Goal: Use online tool/utility: Utilize a website feature to perform a specific function

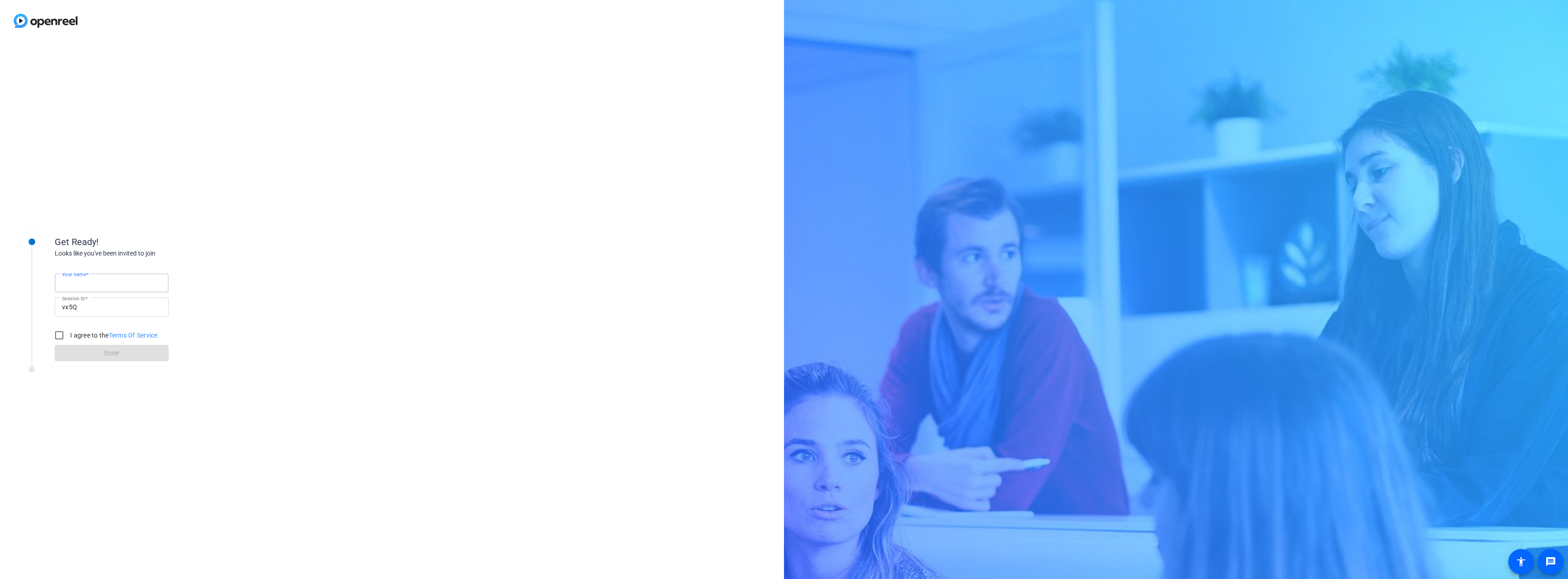
click at [113, 282] on input "Your name" at bounding box center [111, 282] width 100 height 11
click at [77, 285] on input "Your name" at bounding box center [111, 282] width 100 height 11
type input "[PERSON_NAME]"
click at [63, 338] on input "I agree to the Terms Of Service" at bounding box center [60, 335] width 18 height 18
checkbox input "true"
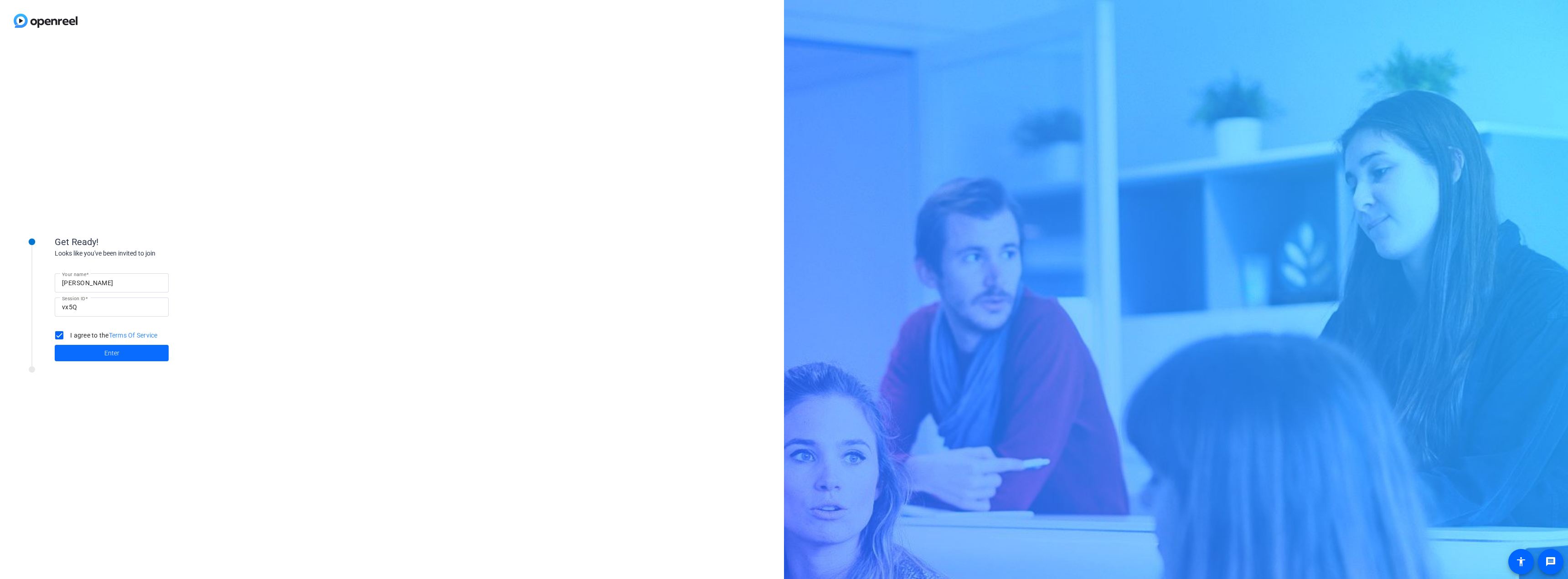
click at [96, 349] on span at bounding box center [111, 353] width 114 height 22
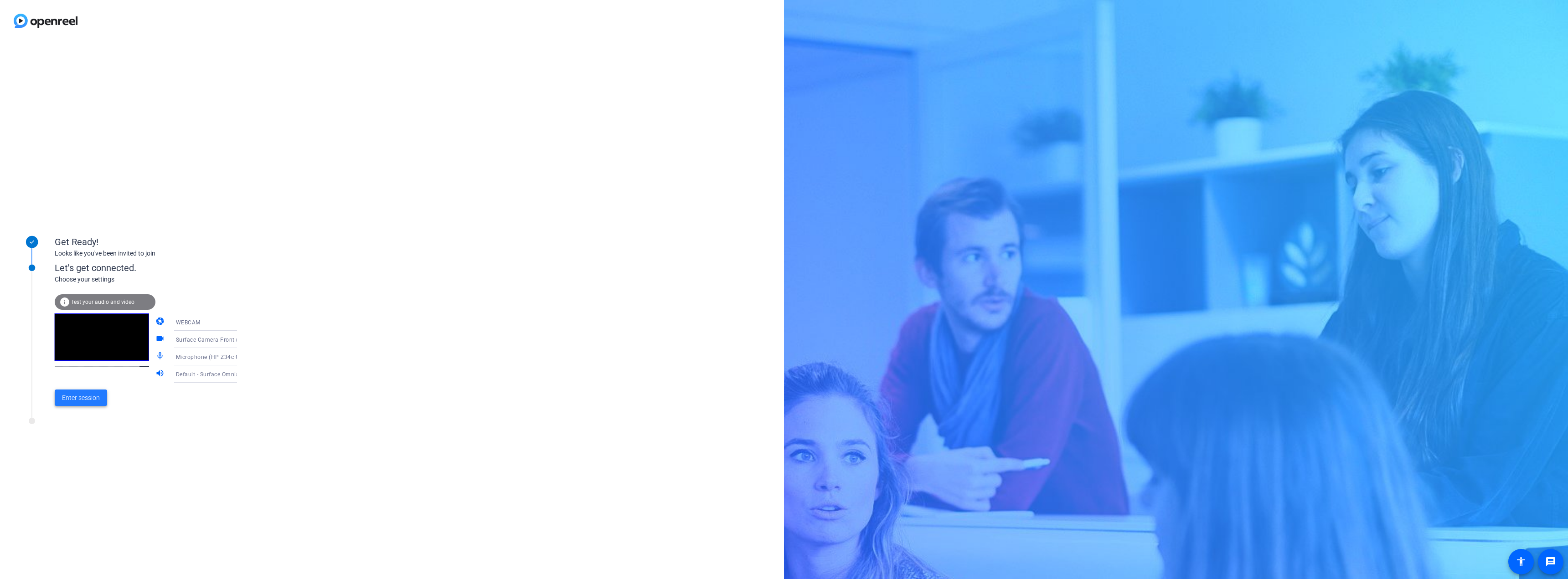
click at [82, 401] on span "Enter session" at bounding box center [80, 397] width 38 height 9
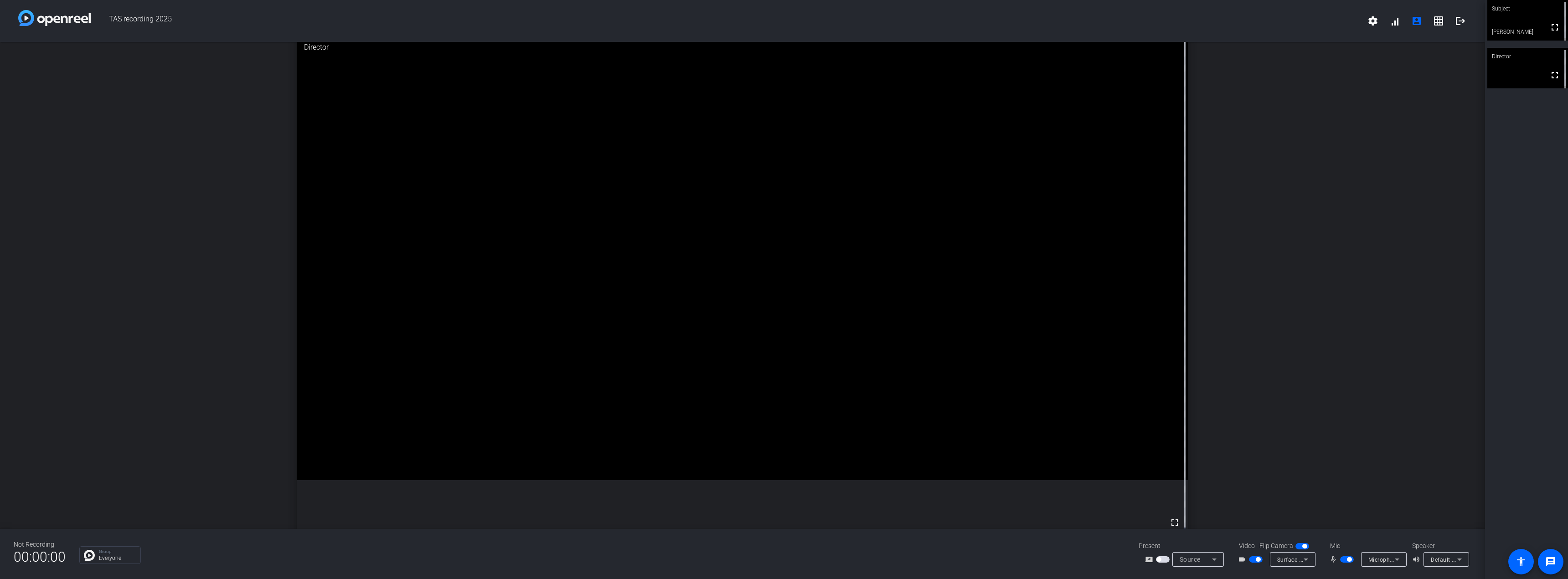
click at [1399, 559] on icon at bounding box center [1396, 560] width 4 height 3
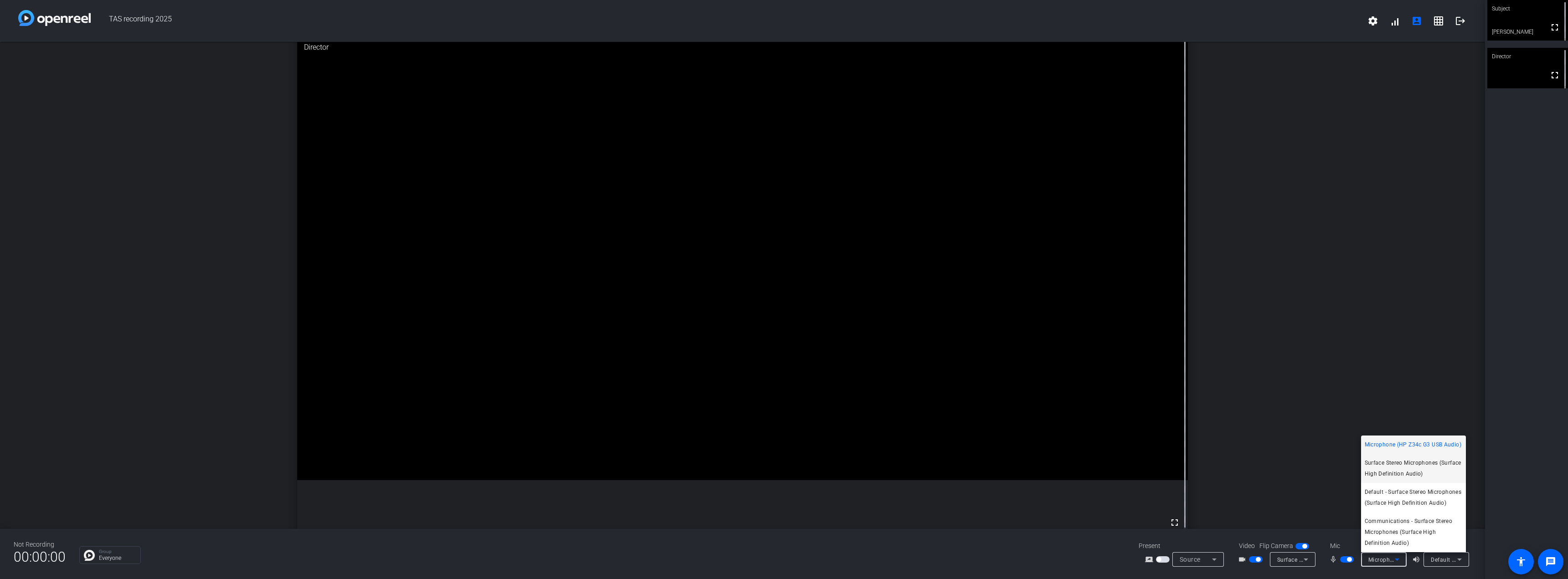
click at [1432, 469] on span "Surface Stereo Microphones (Surface High Definition Audio)" at bounding box center [1413, 468] width 97 height 22
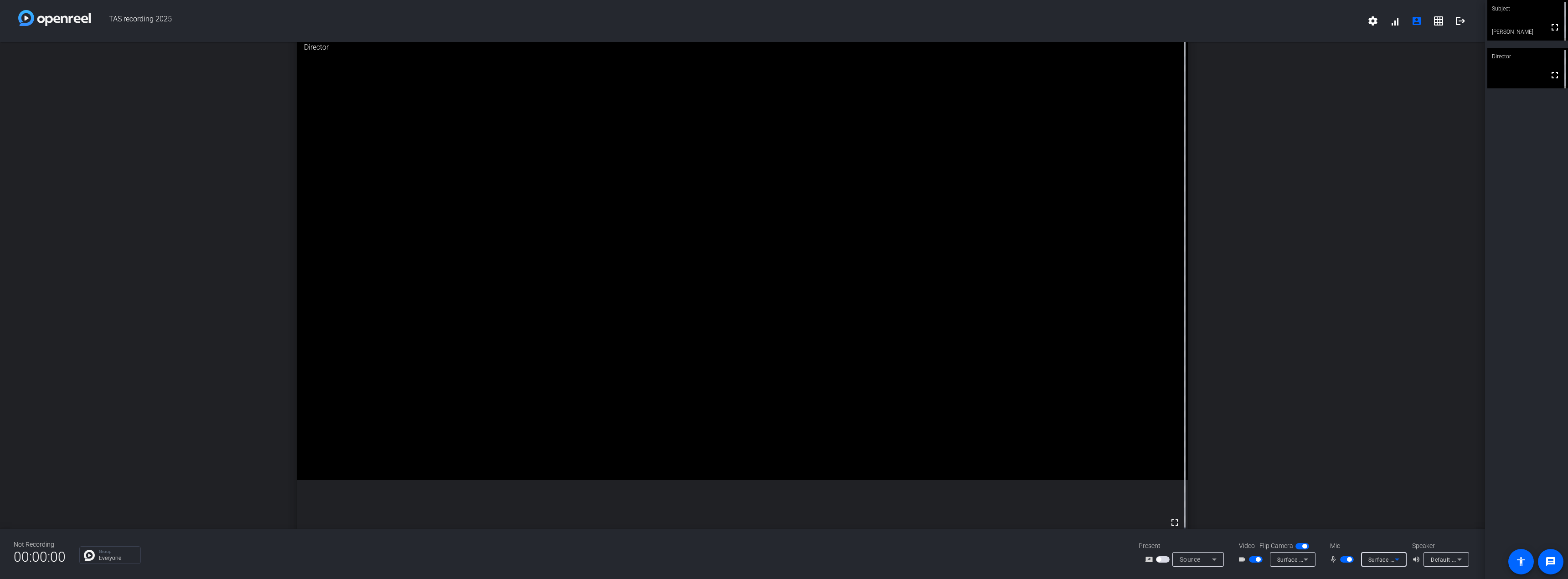
click at [1400, 560] on icon at bounding box center [1397, 559] width 11 height 11
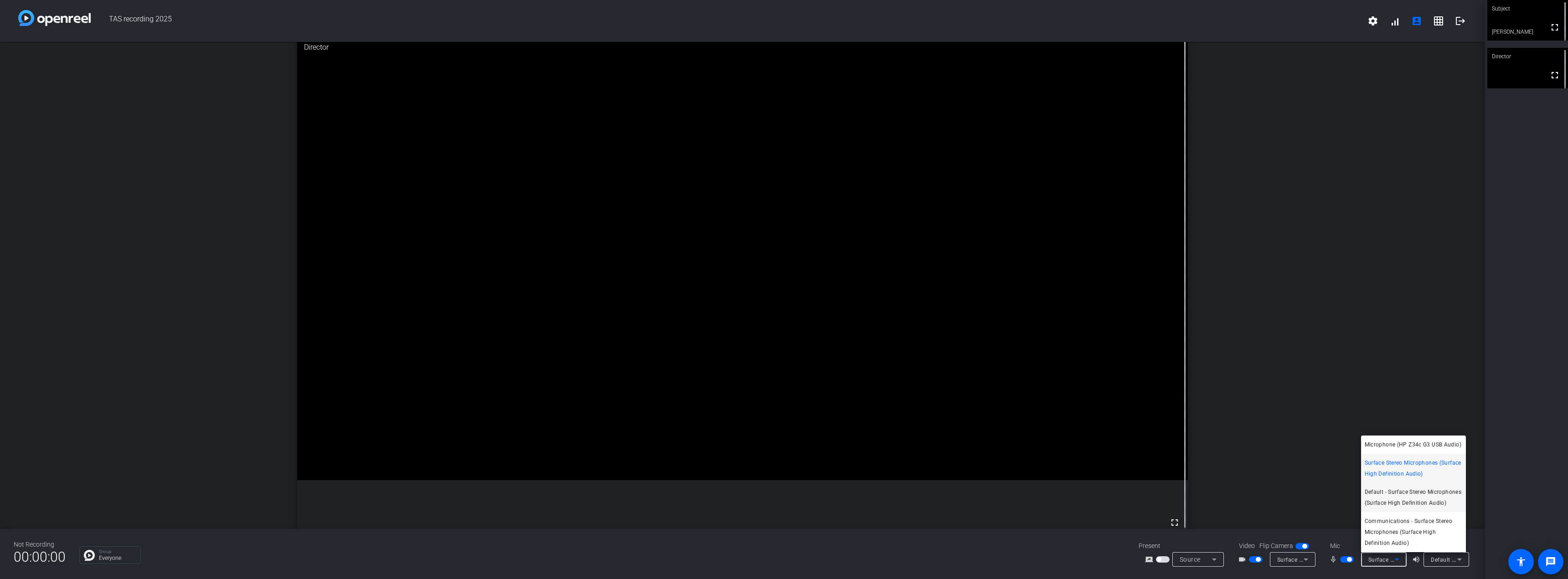
click at [1407, 491] on span "Default - Surface Stereo Microphones (Surface High Definition Audio)" at bounding box center [1413, 498] width 97 height 22
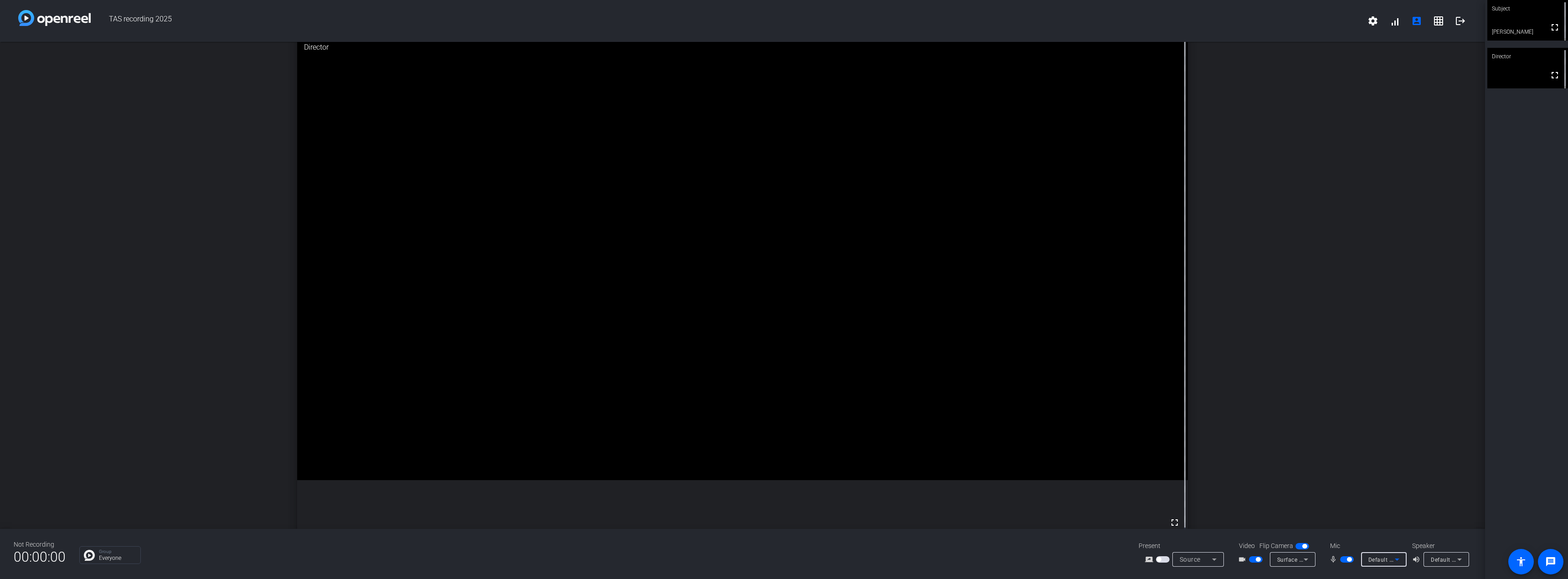
click at [1388, 557] on span "Default - Surface Stereo Microphones (Surface High Definition Audio)" at bounding box center [1461, 560] width 184 height 8
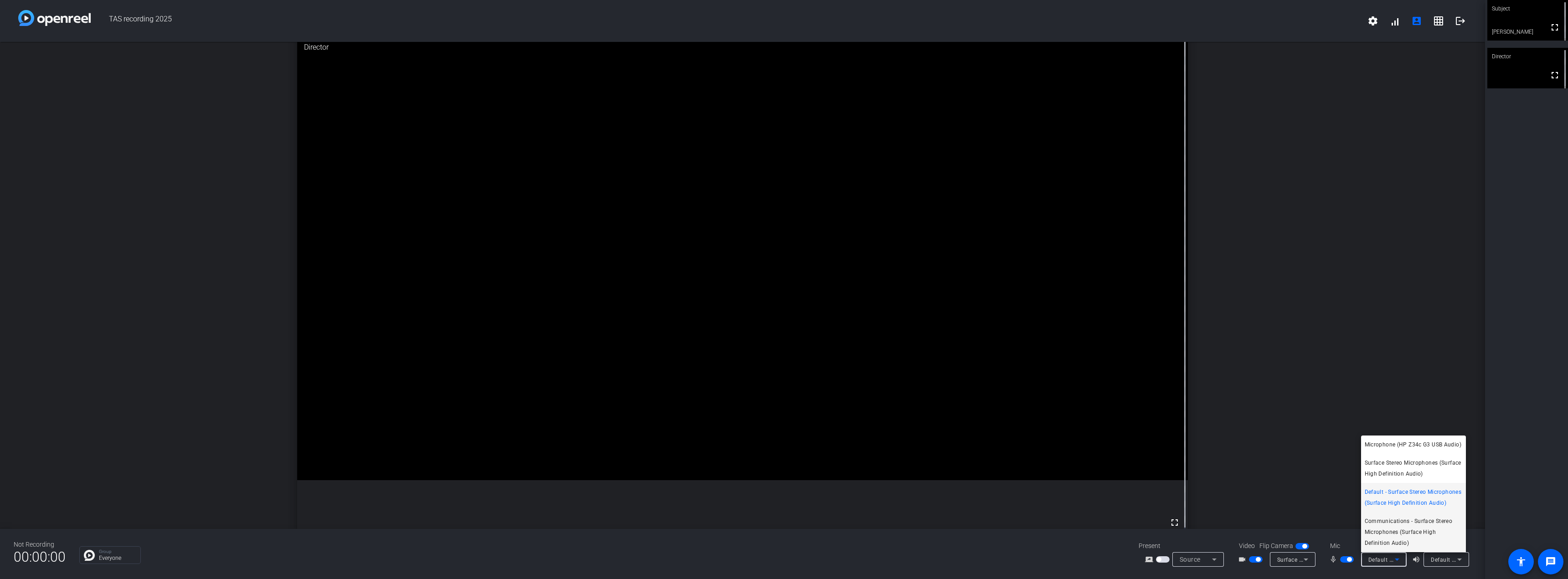
click at [1388, 523] on span "Communications - Surface Stereo Microphones (Surface High Definition Audio)" at bounding box center [1413, 532] width 97 height 33
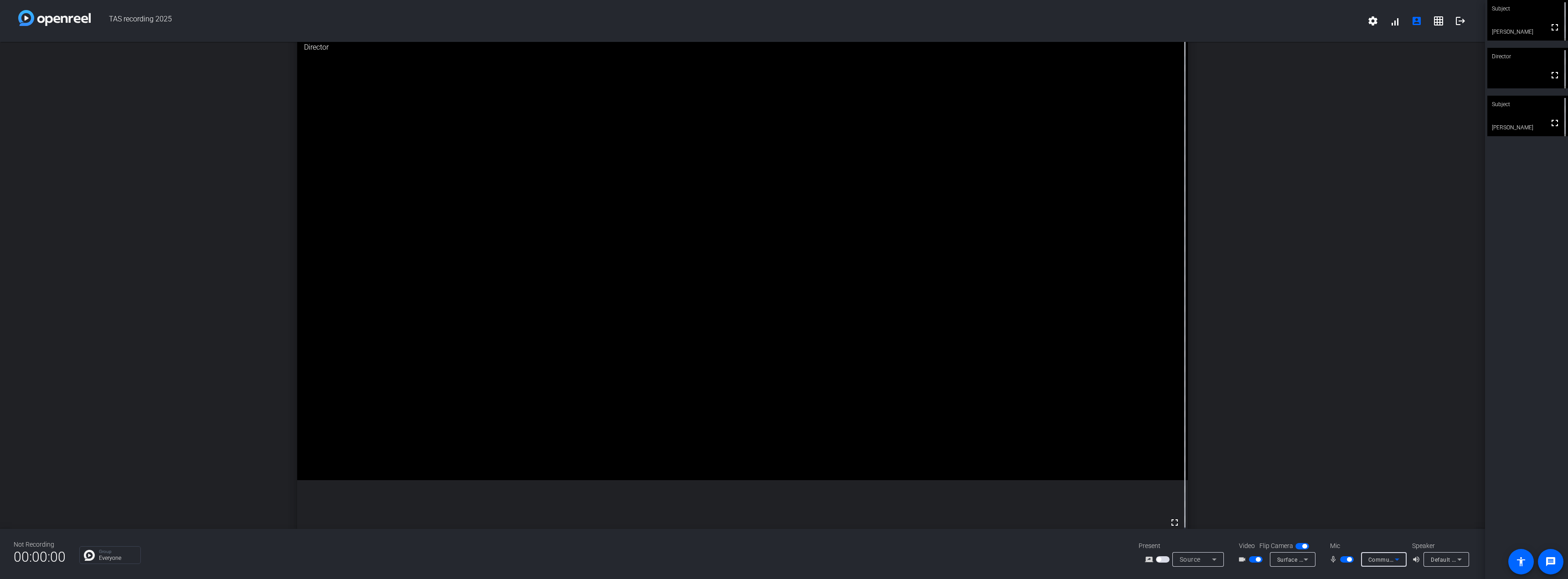
click at [1383, 561] on span "Communications - Surface Stereo Microphones (Surface High Definition Audio)" at bounding box center [1474, 560] width 211 height 8
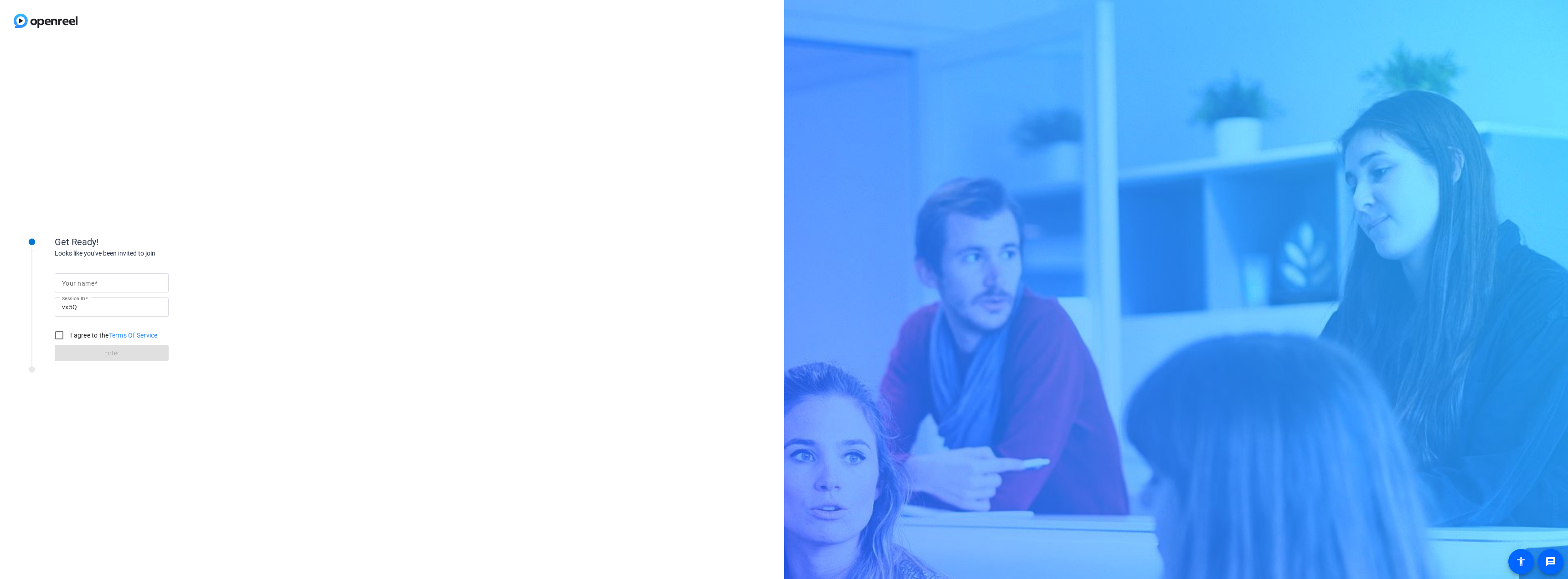
click at [97, 283] on label "Your name" at bounding box center [80, 283] width 35 height 8
click at [97, 283] on input "Your name" at bounding box center [111, 282] width 100 height 11
click at [63, 339] on input "I agree to the Terms Of Service" at bounding box center [60, 335] width 18 height 18
checkbox input "true"
click at [85, 287] on input "Your name" at bounding box center [111, 282] width 100 height 11
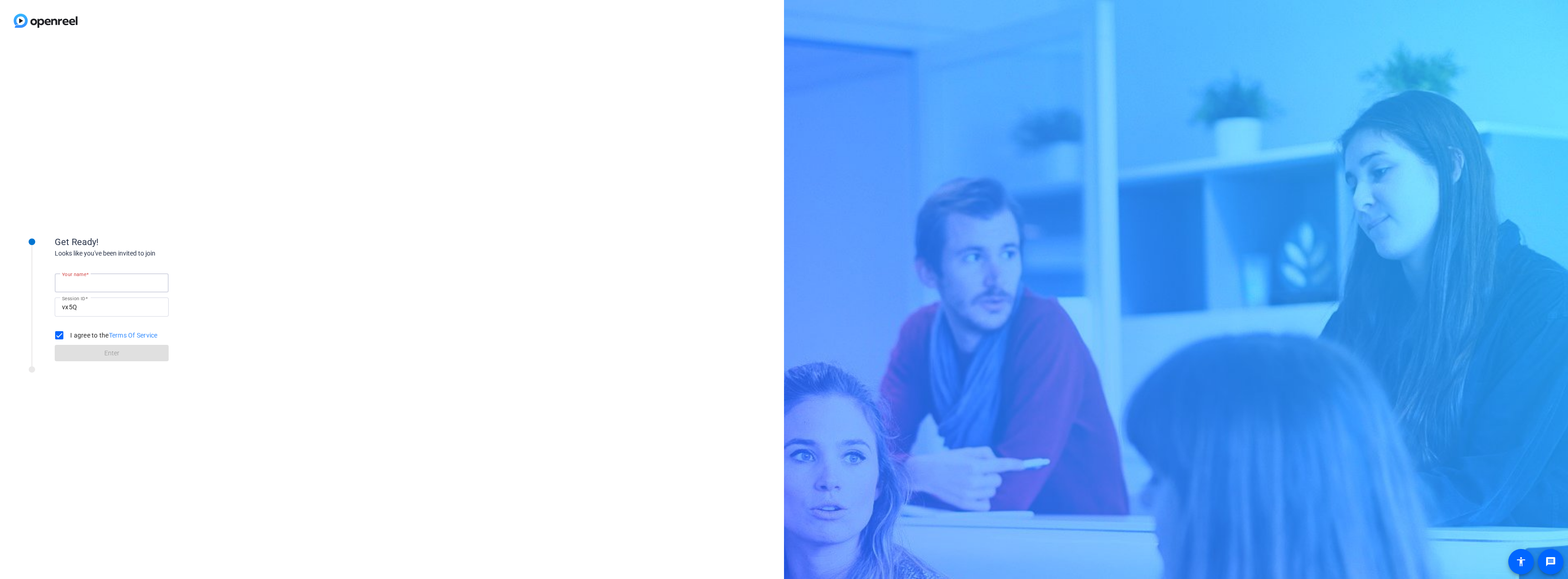
type input "[PERSON_NAME]"
click at [116, 349] on span "Enter" at bounding box center [112, 353] width 15 height 9
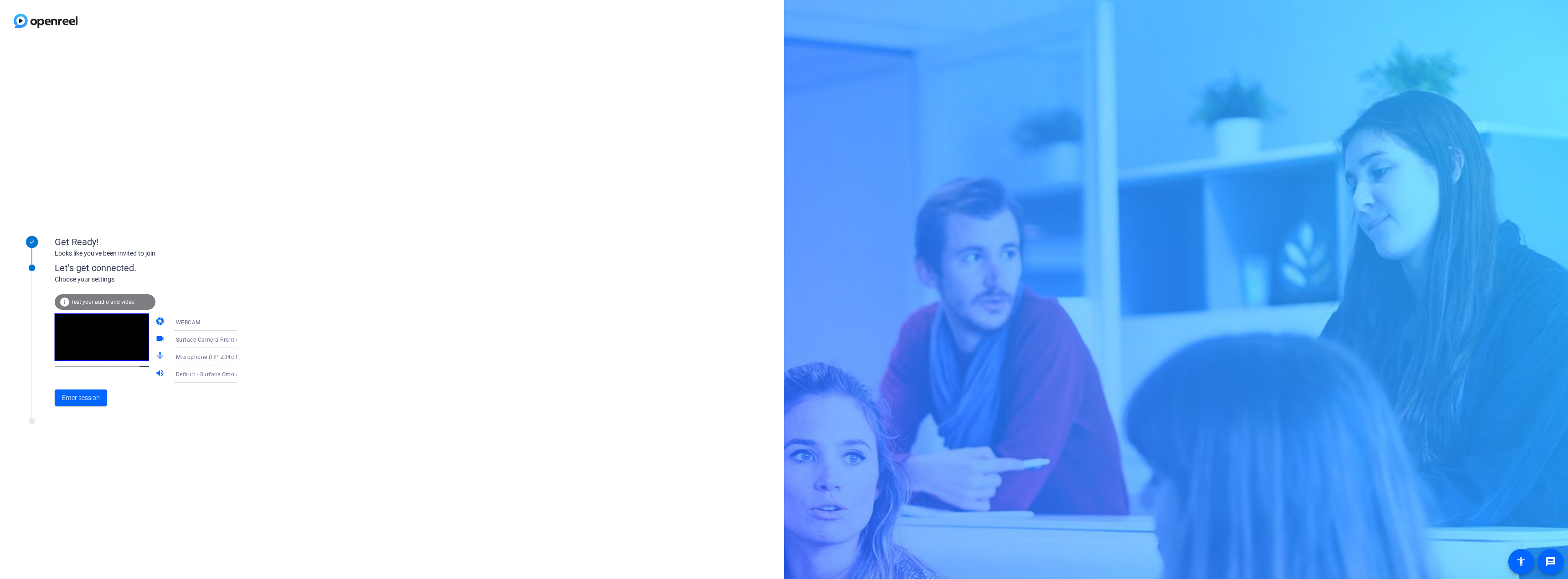
click at [113, 304] on span "Test your audio and video" at bounding box center [103, 302] width 64 height 7
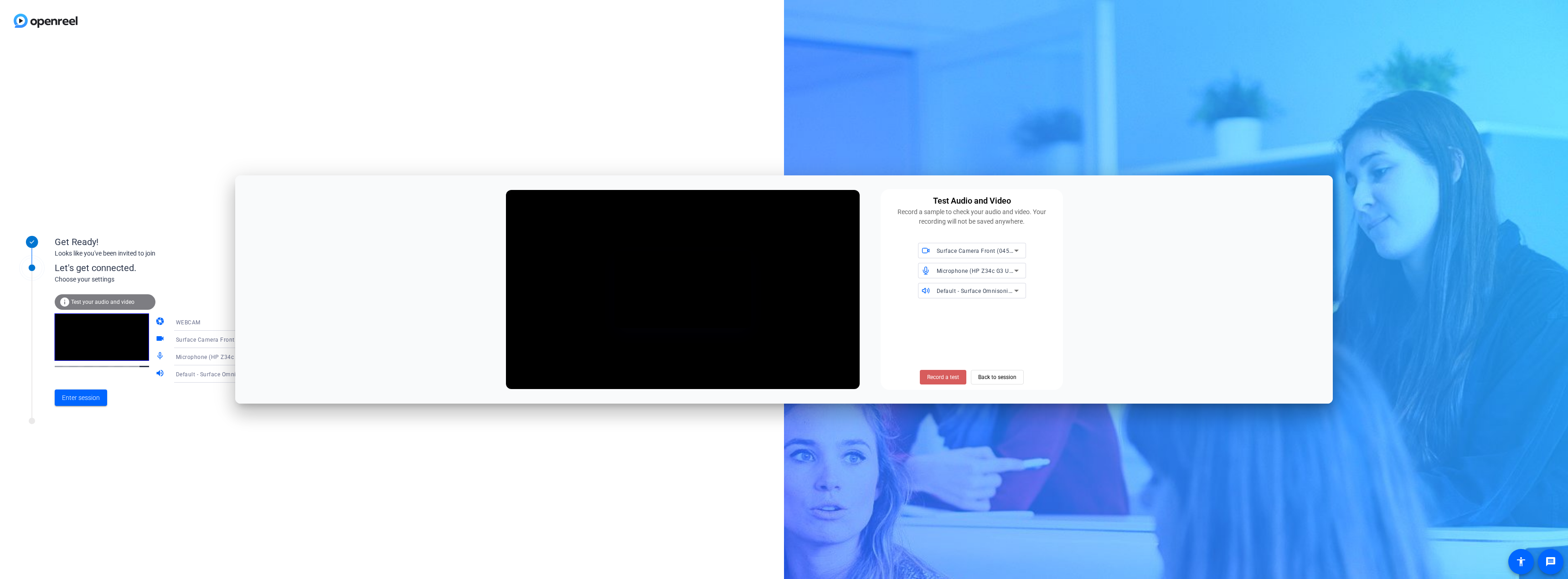
click at [956, 378] on span "Record a test" at bounding box center [943, 377] width 32 height 8
click at [956, 378] on span "Stop Testing (5s)" at bounding box center [943, 377] width 41 height 8
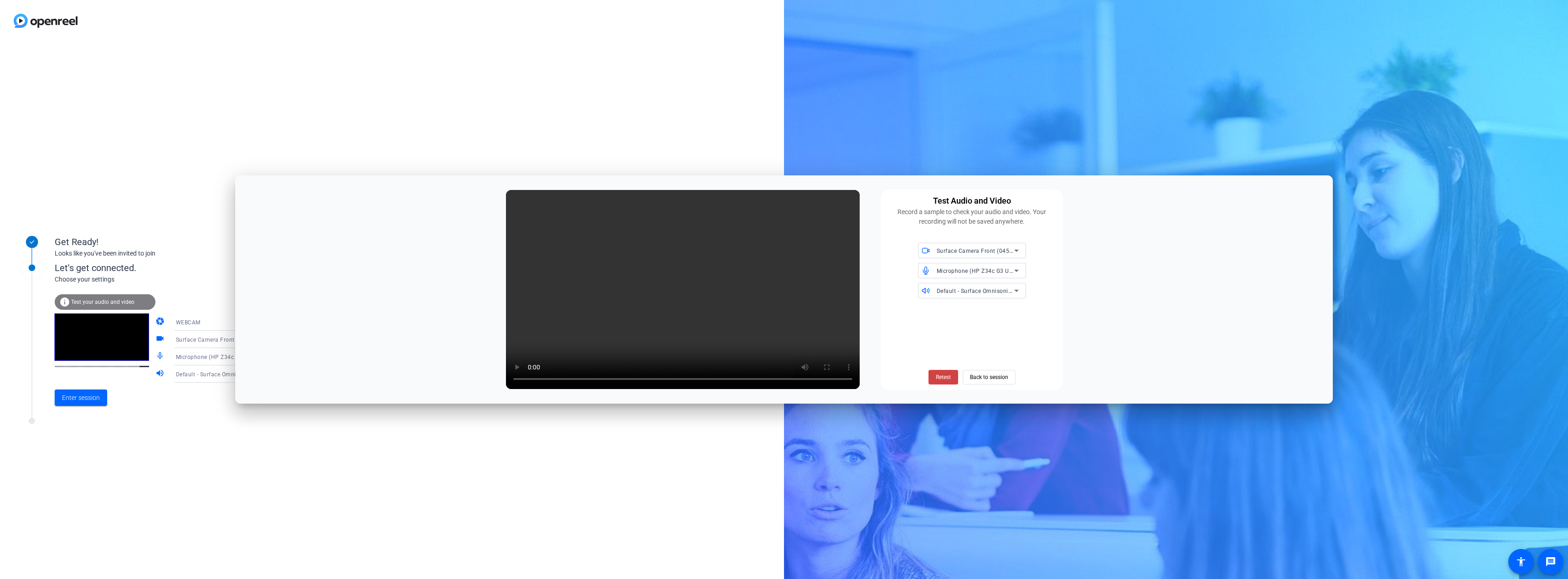
click at [980, 273] on span "Microphone (HP Z34c G3 USB Audio)" at bounding box center [986, 271] width 99 height 8
click at [979, 378] on span "Communications - Surface Stereo Microphones (Surface High Definition Audio)" at bounding box center [971, 375] width 93 height 33
click at [943, 379] on span "Retest" at bounding box center [944, 377] width 15 height 8
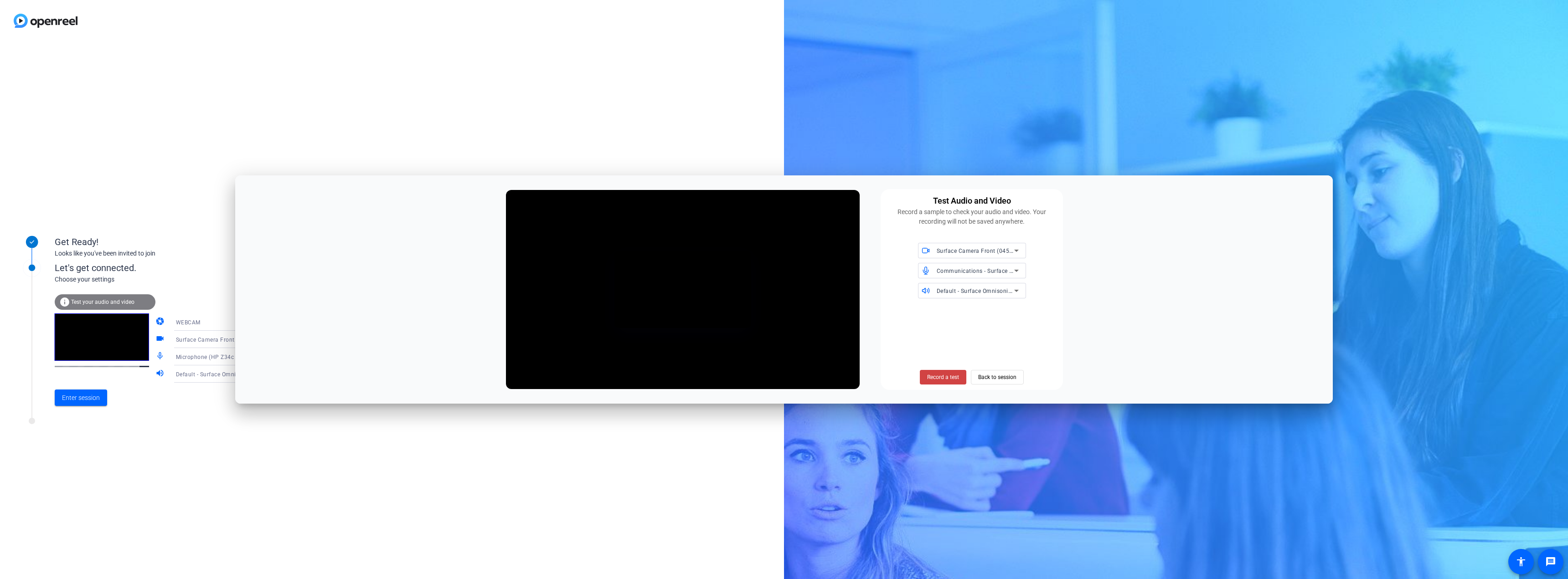
click at [943, 379] on span "Record a test" at bounding box center [943, 377] width 32 height 8
click at [946, 377] on span "Stop Testing (5s)" at bounding box center [943, 377] width 41 height 8
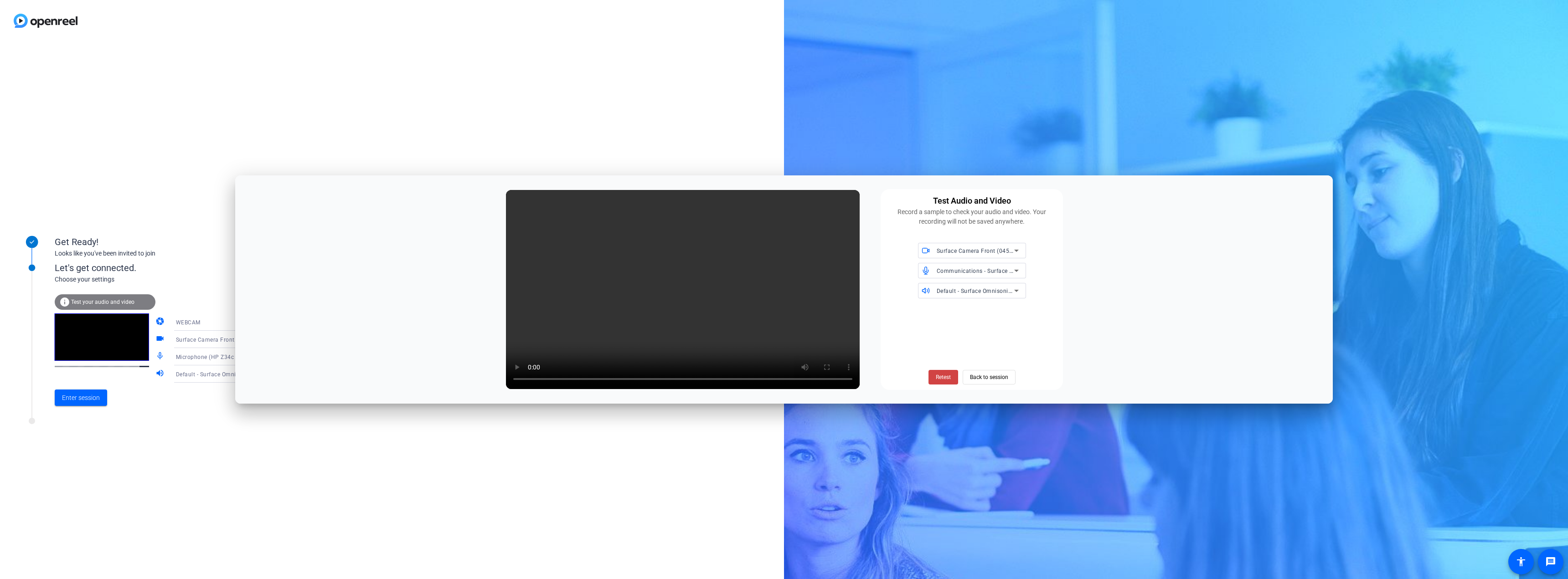
click at [986, 276] on div "Communications - Surface Stereo Microphones (Surface High Definition Audio)" at bounding box center [975, 271] width 77 height 12
click at [985, 276] on div at bounding box center [784, 289] width 1568 height 579
click at [984, 291] on span "Default - Surface Omnisonic Speakers (Surface High Definition Audio)" at bounding box center [1029, 291] width 185 height 8
click at [984, 291] on div at bounding box center [784, 289] width 1568 height 579
click at [986, 271] on span "Communications - Surface Stereo Microphones (Surface High Definition Audio)" at bounding box center [1043, 271] width 211 height 8
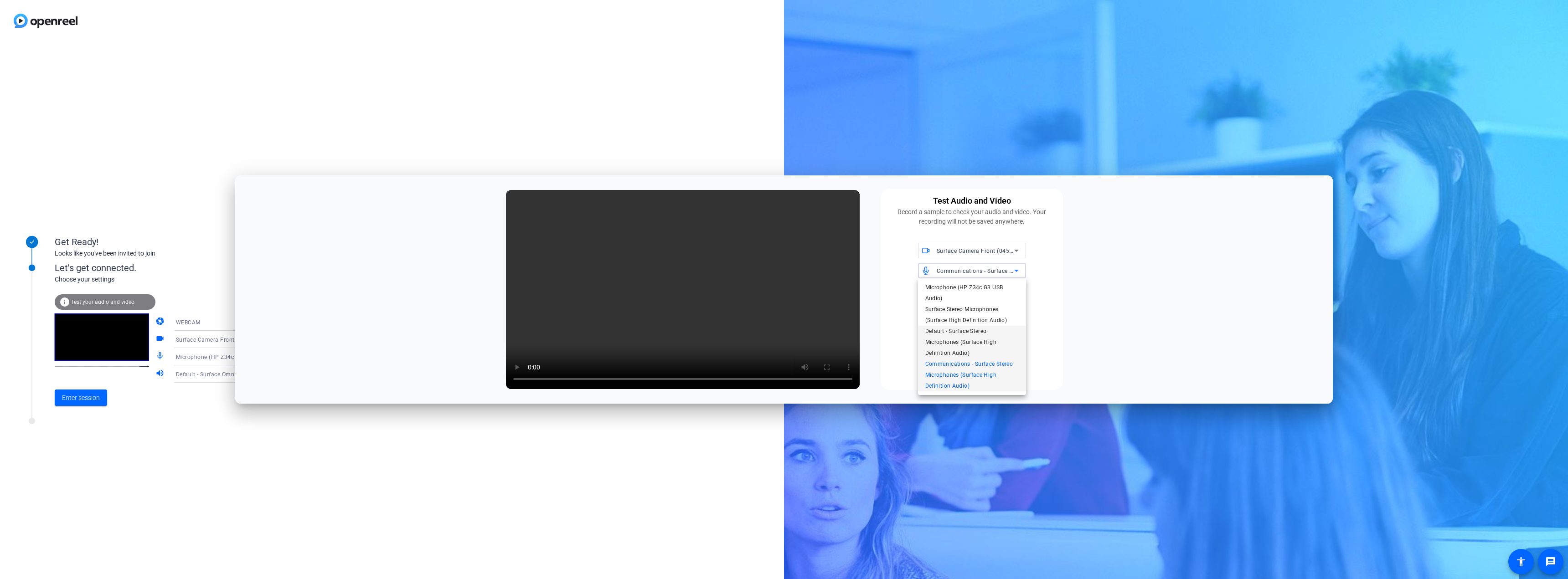
click at [995, 332] on span "Default - Surface Stereo Microphones (Surface High Definition Audio)" at bounding box center [971, 342] width 93 height 33
click at [940, 377] on span "Retest" at bounding box center [944, 377] width 15 height 8
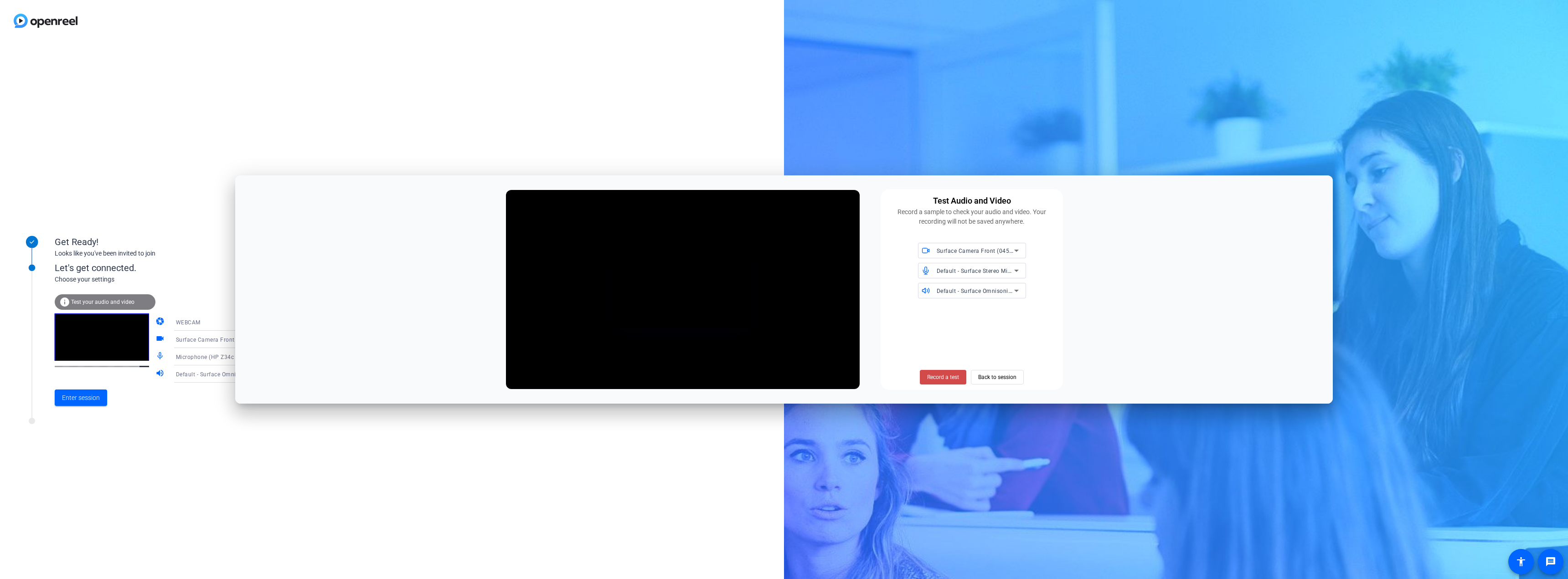
click at [928, 377] on span "Record a test" at bounding box center [943, 377] width 32 height 8
click at [929, 377] on span "Stop Testing (4s)" at bounding box center [943, 377] width 41 height 8
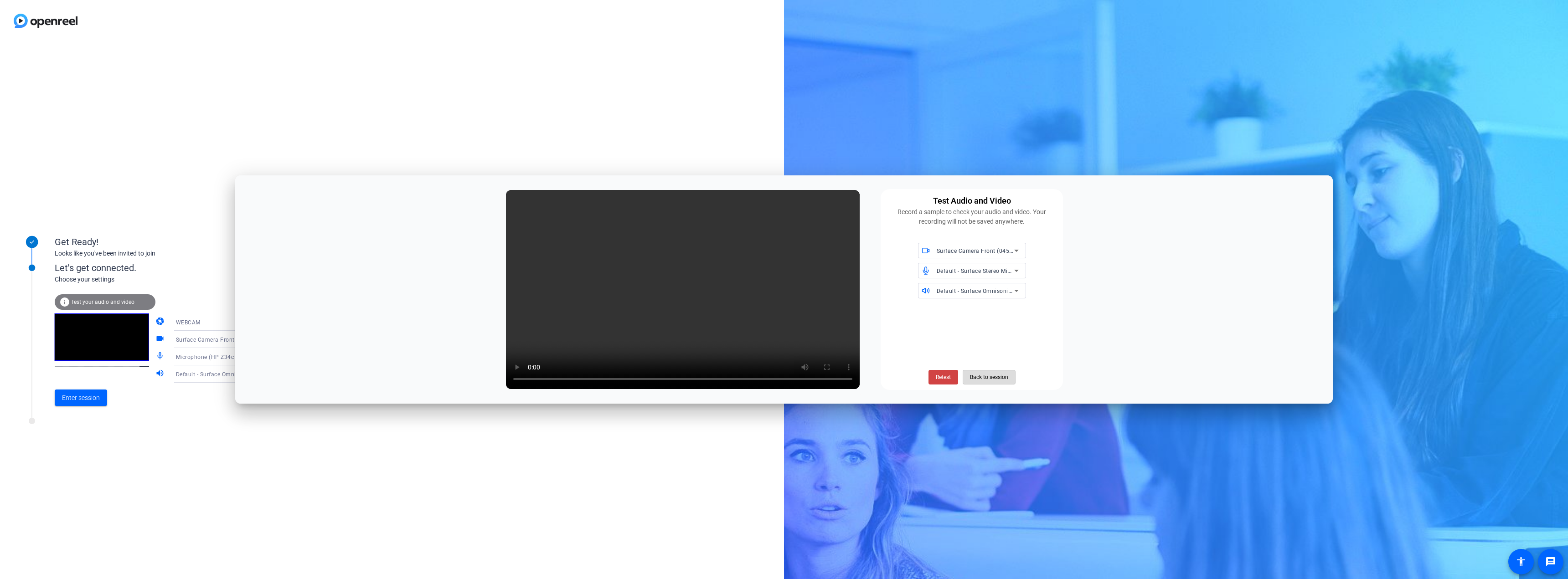
click at [969, 377] on span at bounding box center [989, 377] width 52 height 22
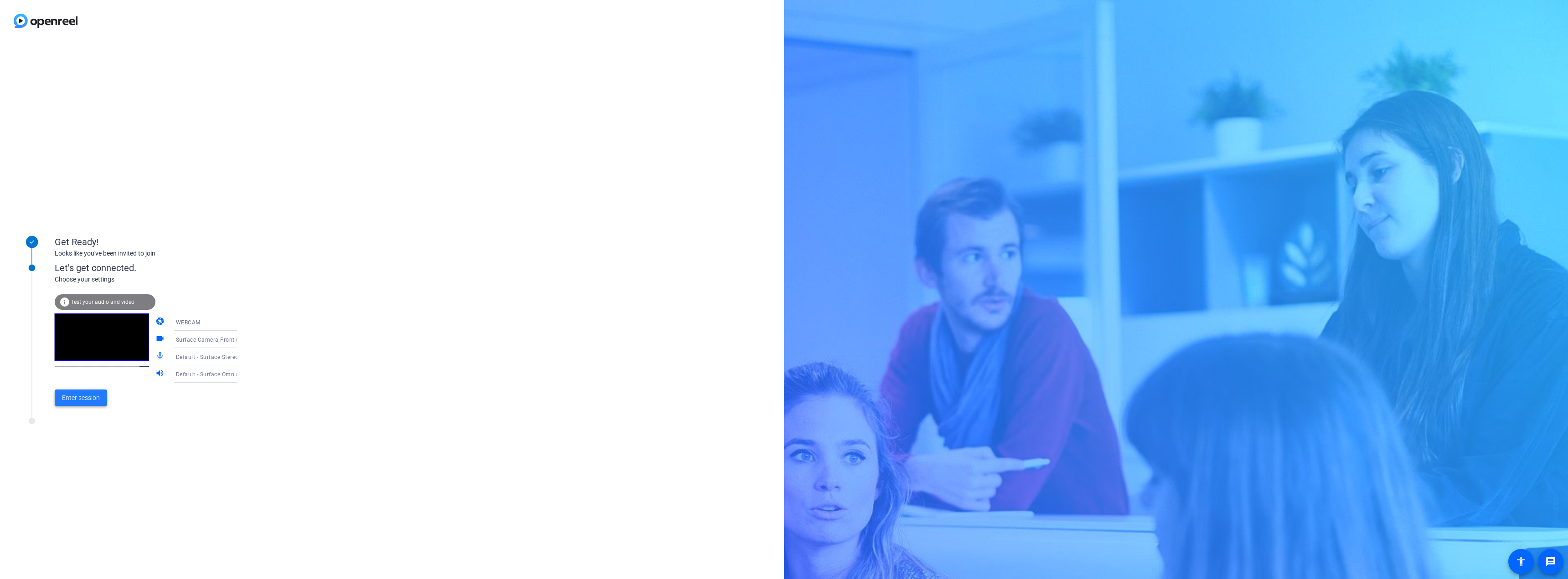
click at [101, 398] on span at bounding box center [80, 398] width 53 height 22
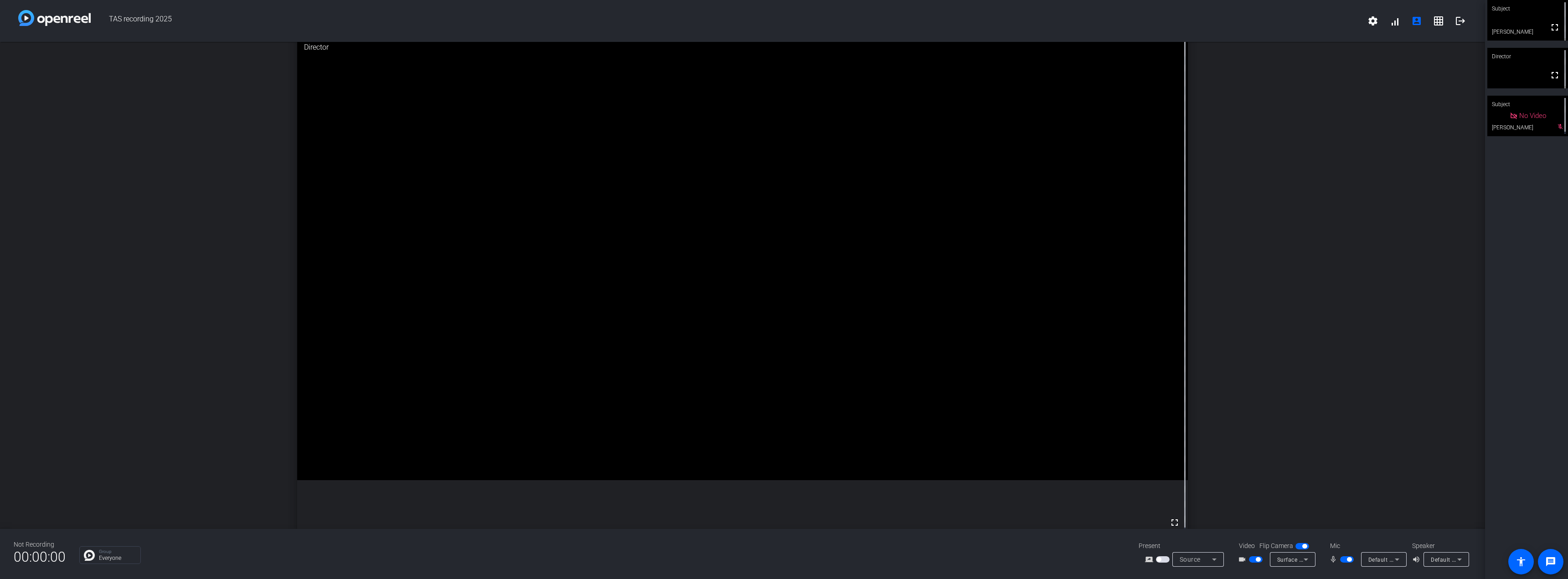
click at [1399, 557] on icon at bounding box center [1397, 559] width 11 height 11
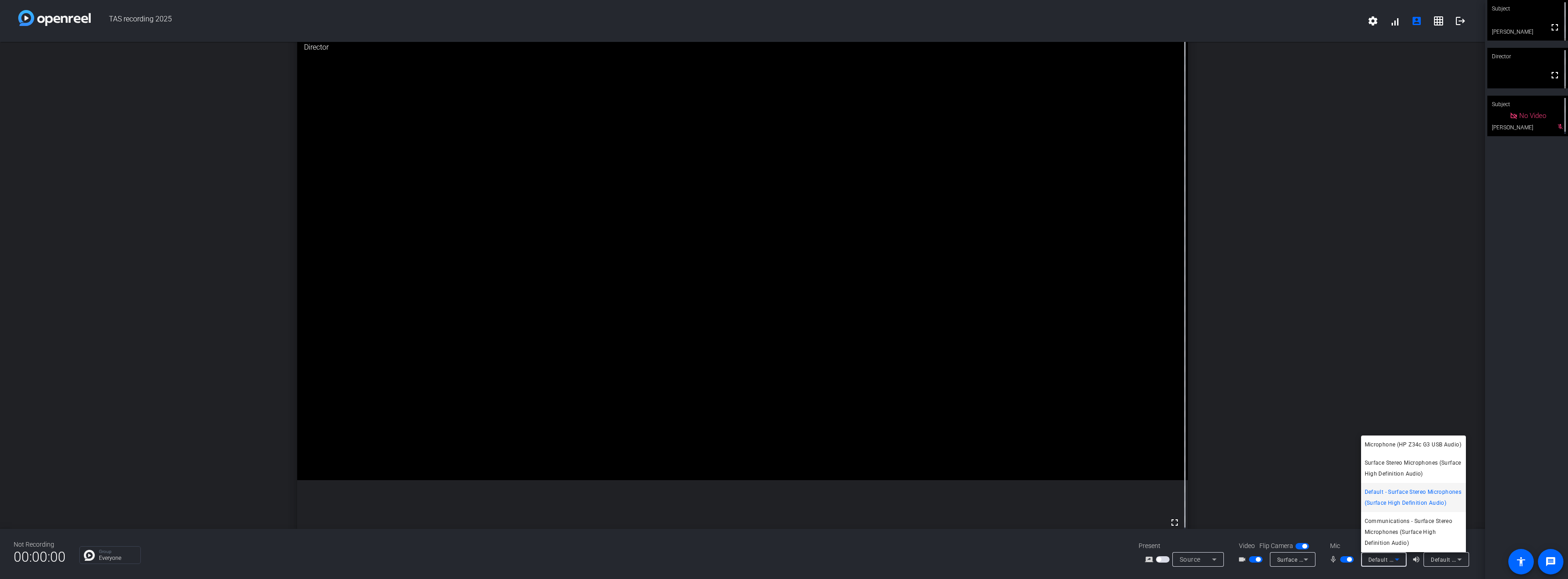
click at [1399, 557] on div at bounding box center [784, 289] width 1568 height 579
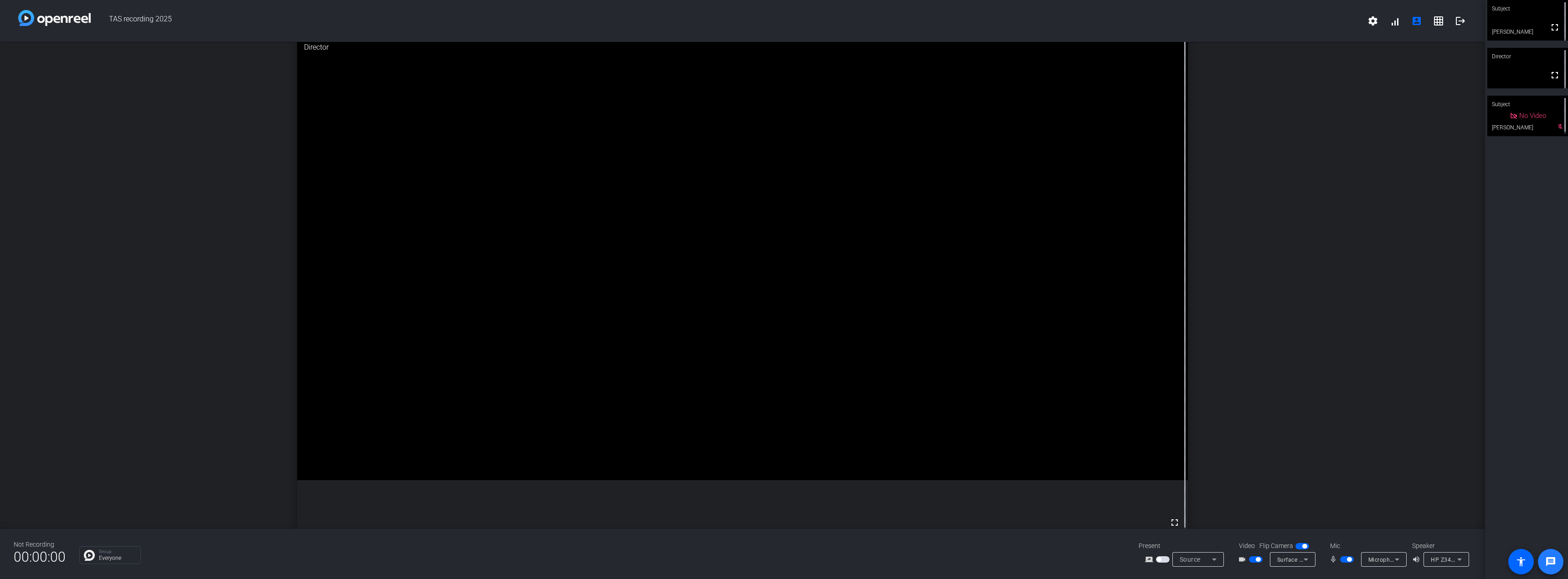
click at [1550, 562] on mat-icon "message" at bounding box center [1550, 561] width 11 height 11
click at [1393, 560] on icon at bounding box center [1397, 559] width 11 height 11
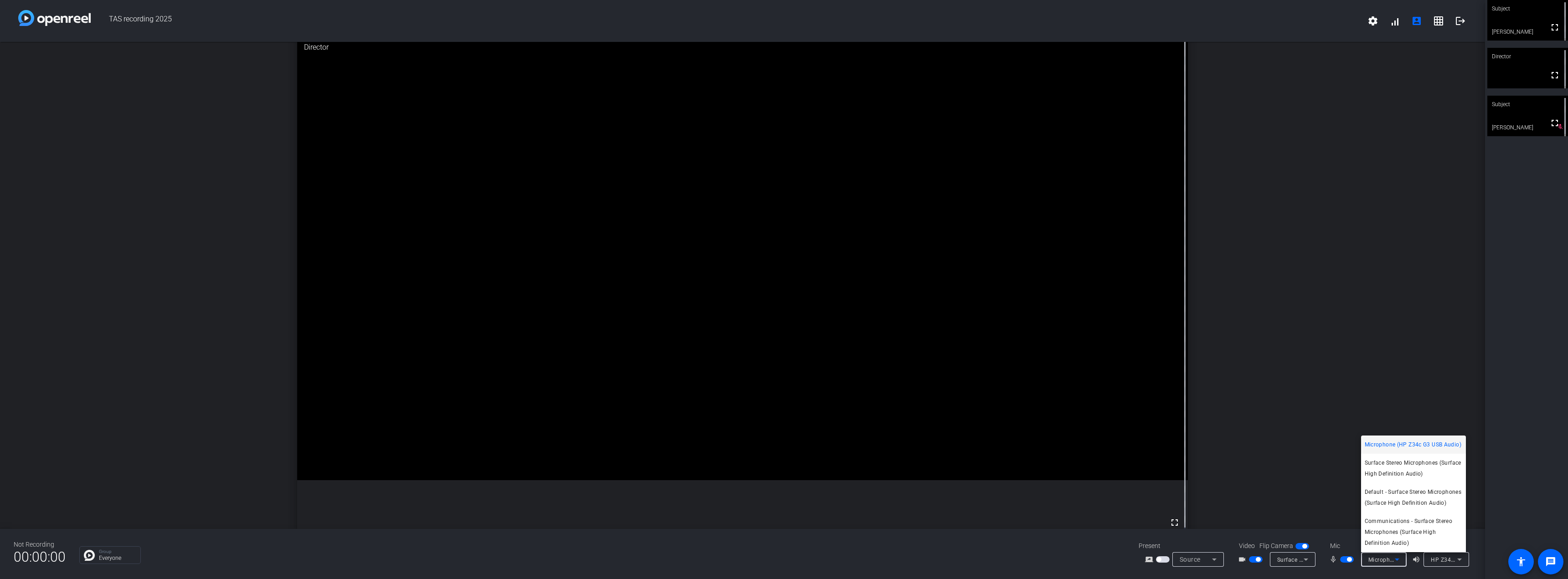
click at [1393, 560] on div at bounding box center [784, 289] width 1568 height 579
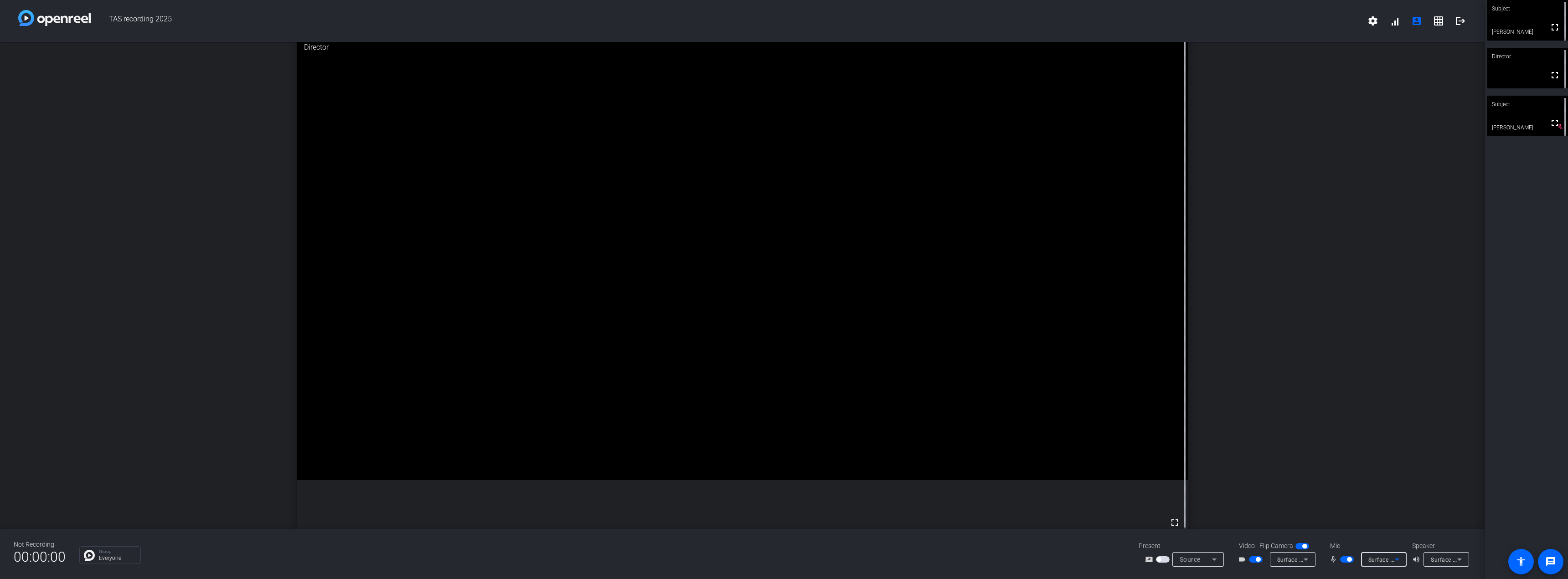
click at [1384, 558] on span "Surface Stereo Microphones (Surface High Definition Audio)" at bounding box center [1448, 560] width 160 height 8
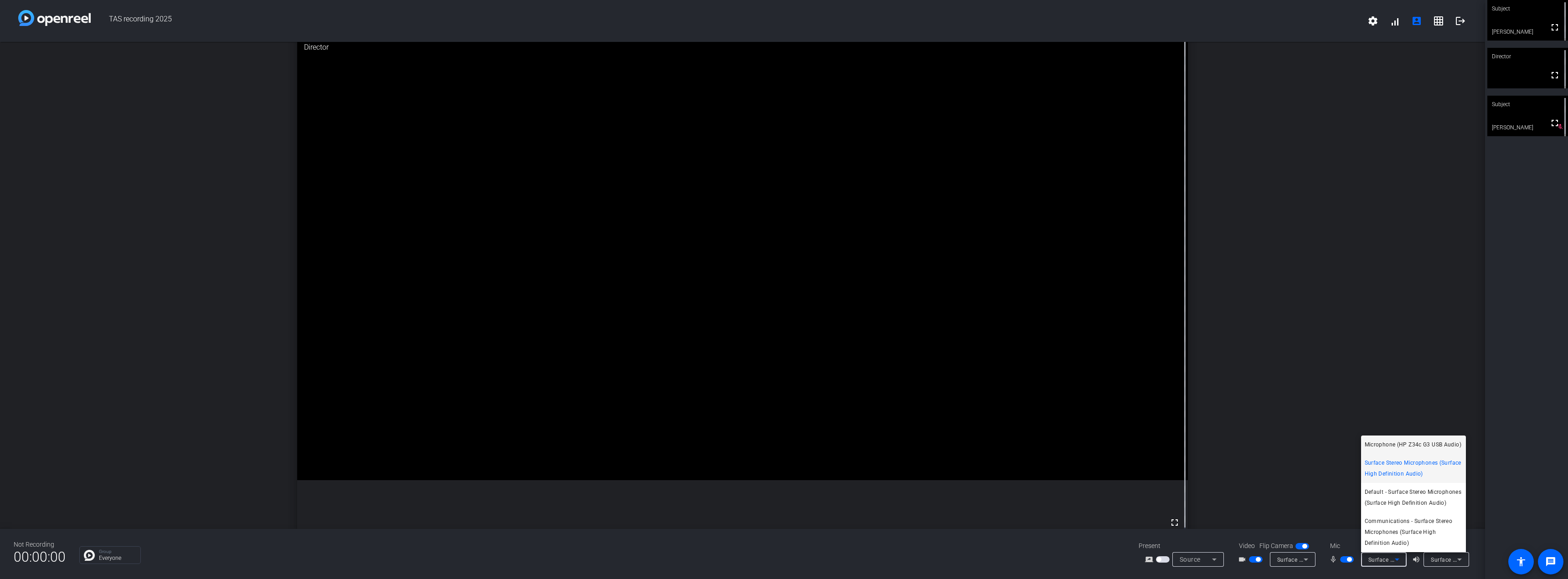
click at [1401, 442] on span "Microphone (HP Z34c G3 USB Audio)" at bounding box center [1412, 444] width 96 height 11
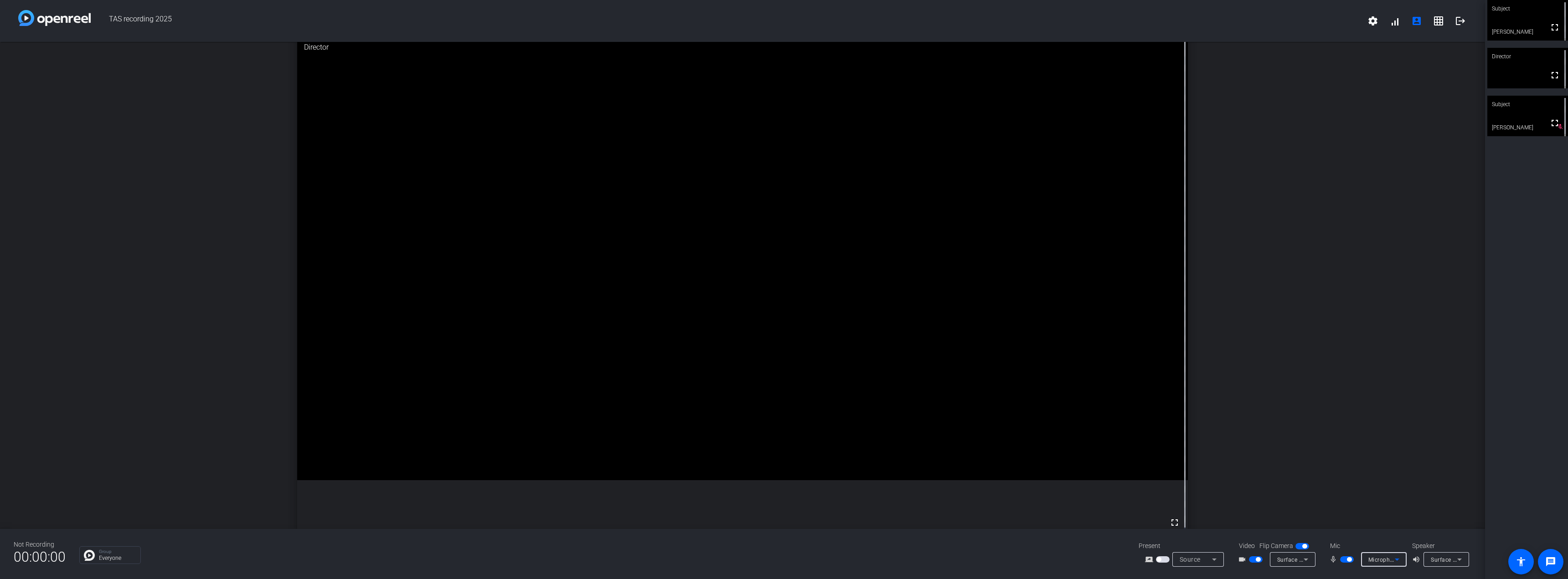
click at [1394, 558] on icon at bounding box center [1397, 559] width 11 height 11
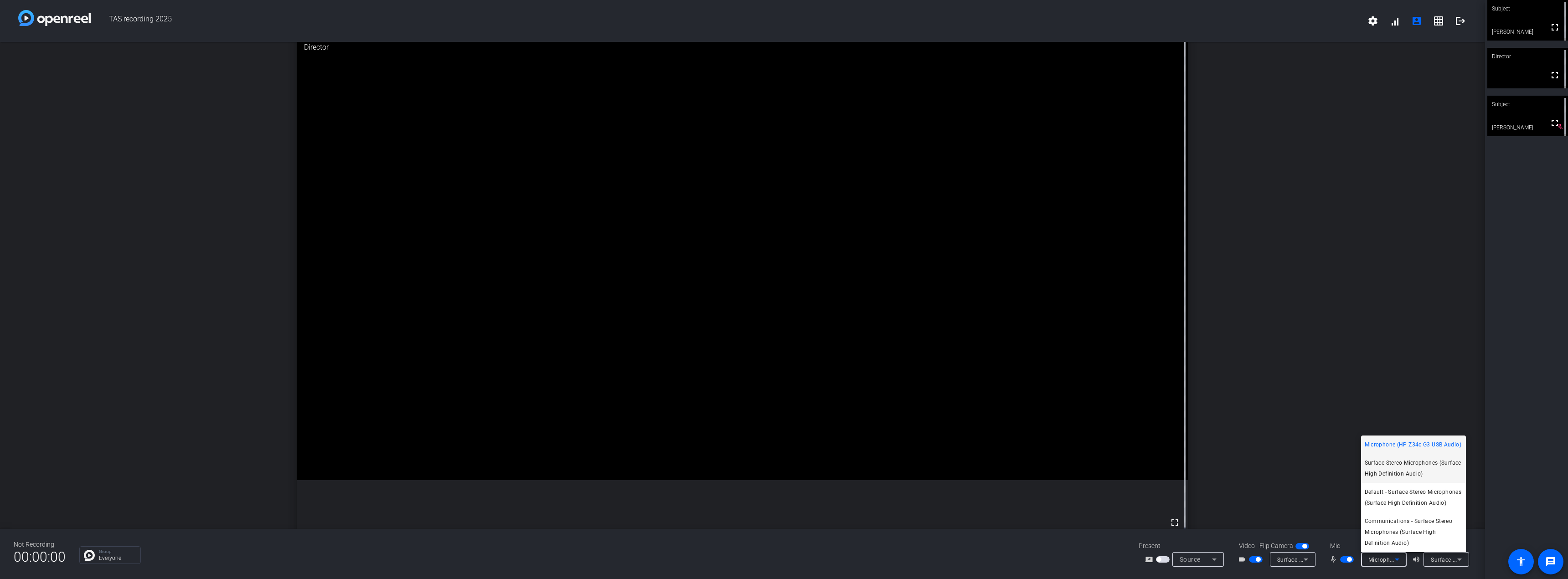
click at [1409, 466] on span "Surface Stereo Microphones (Surface High Definition Audio)" at bounding box center [1413, 468] width 97 height 22
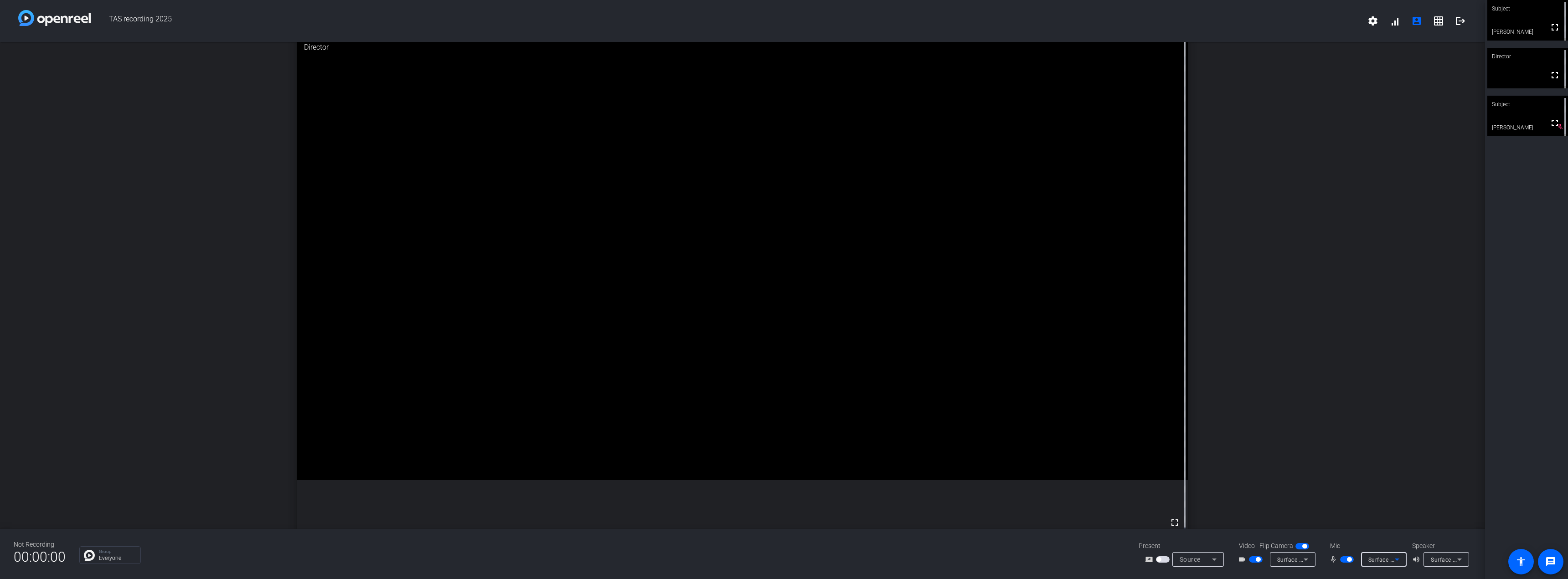
click at [1392, 563] on icon at bounding box center [1397, 559] width 11 height 11
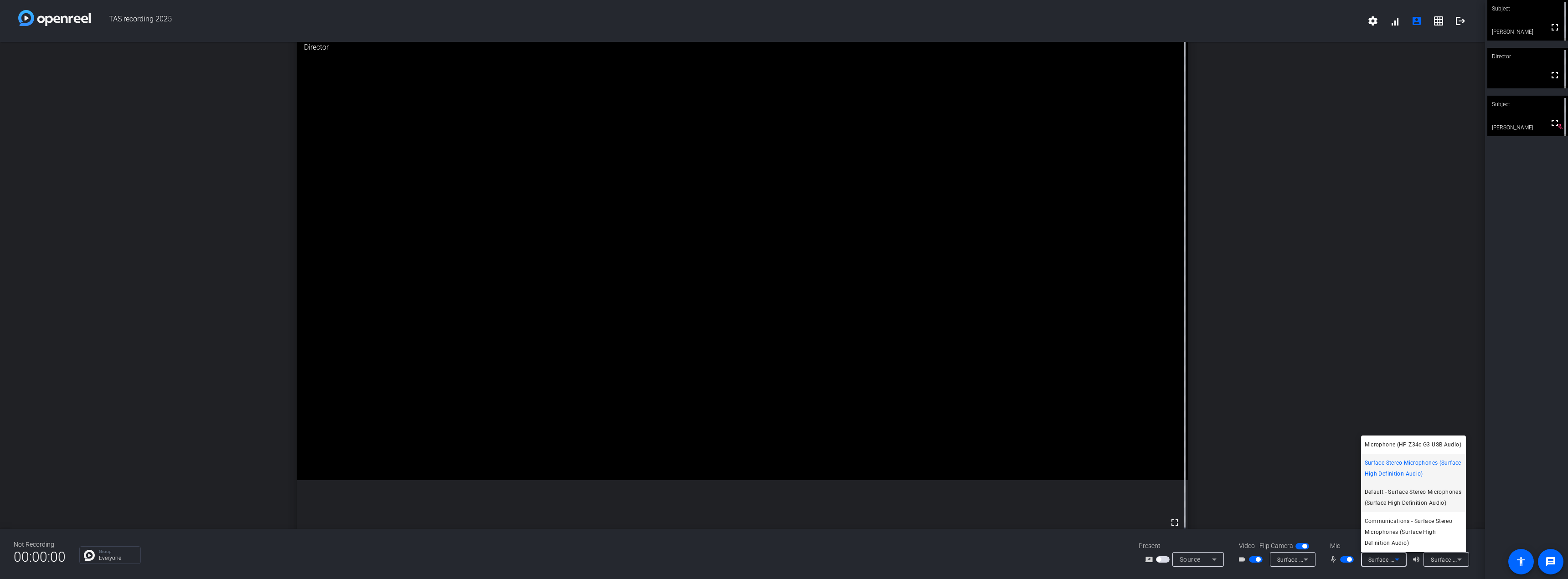
click at [1401, 495] on span "Default - Surface Stereo Microphones (Surface High Definition Audio)" at bounding box center [1413, 498] width 97 height 22
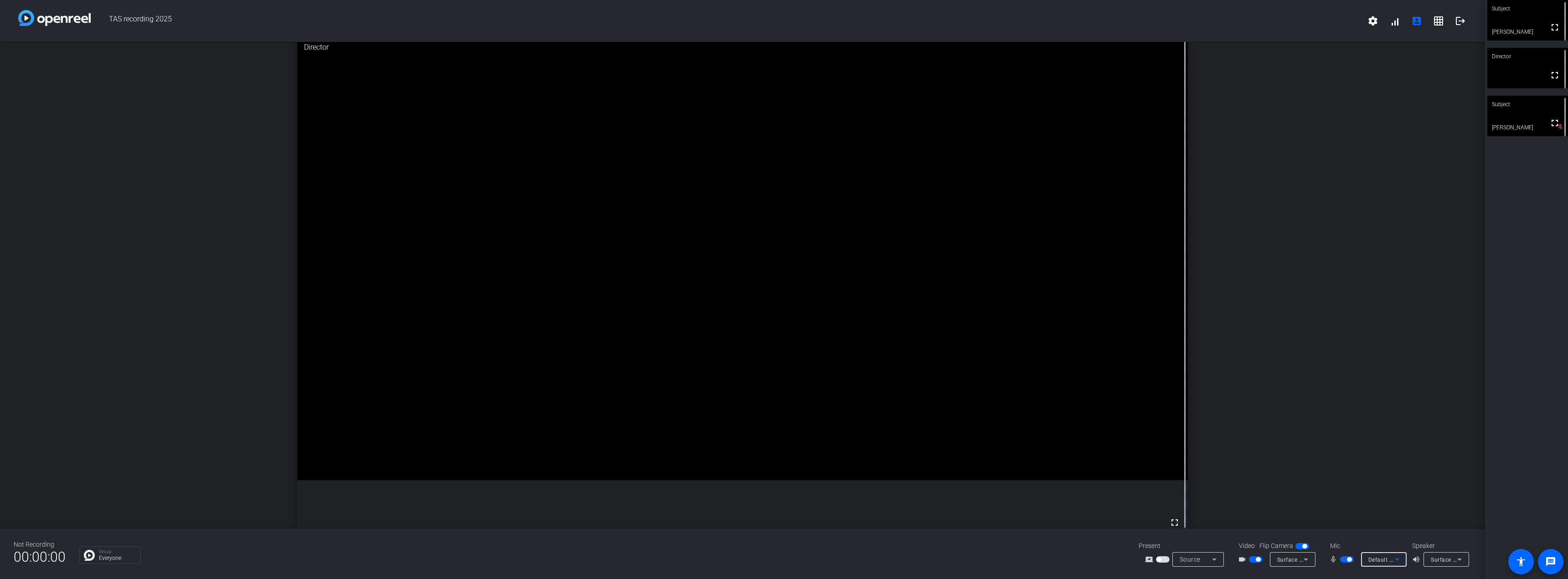
click at [1395, 562] on icon at bounding box center [1397, 559] width 11 height 11
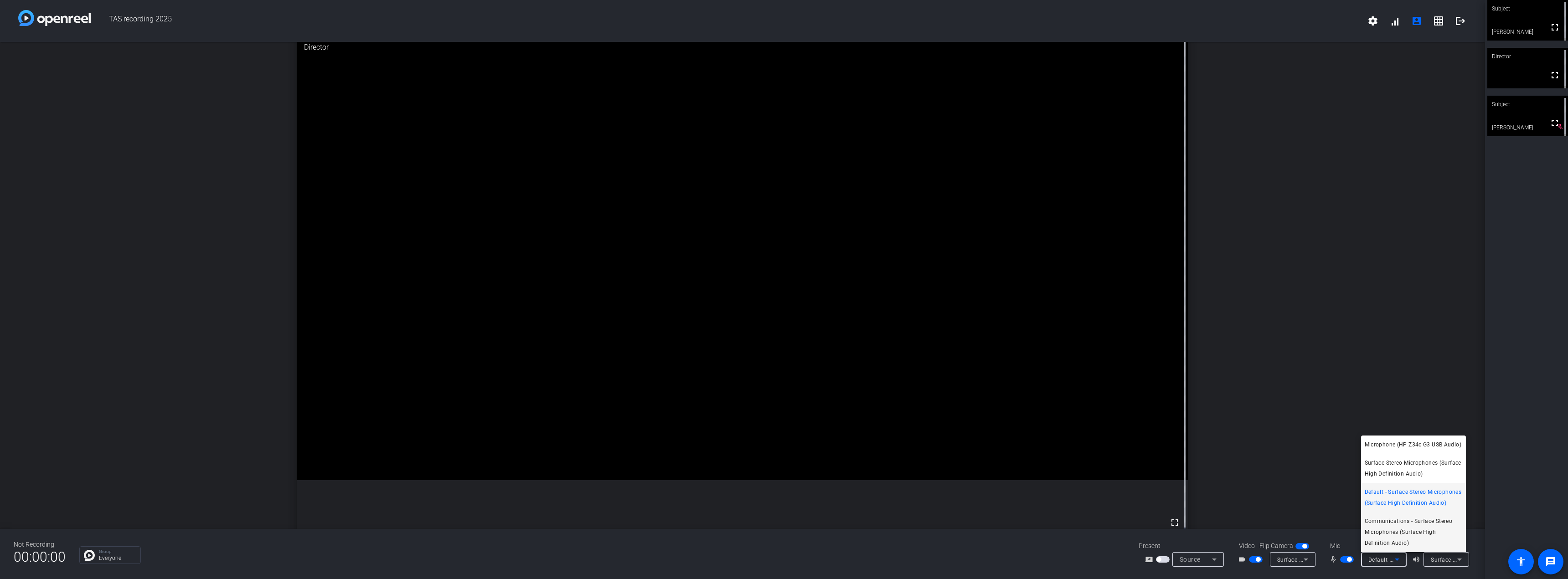
click at [1400, 520] on span "Communications - Surface Stereo Microphones (Surface High Definition Audio)" at bounding box center [1413, 532] width 97 height 33
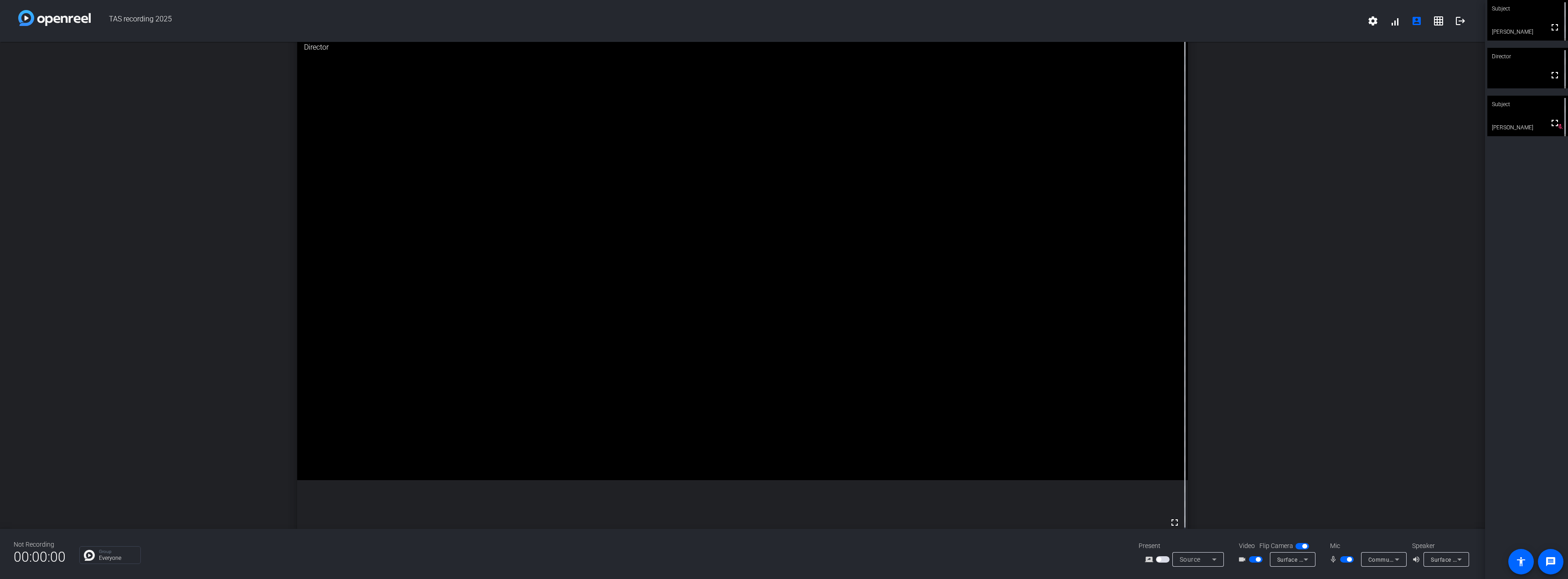
click at [1401, 559] on icon at bounding box center [1397, 559] width 11 height 11
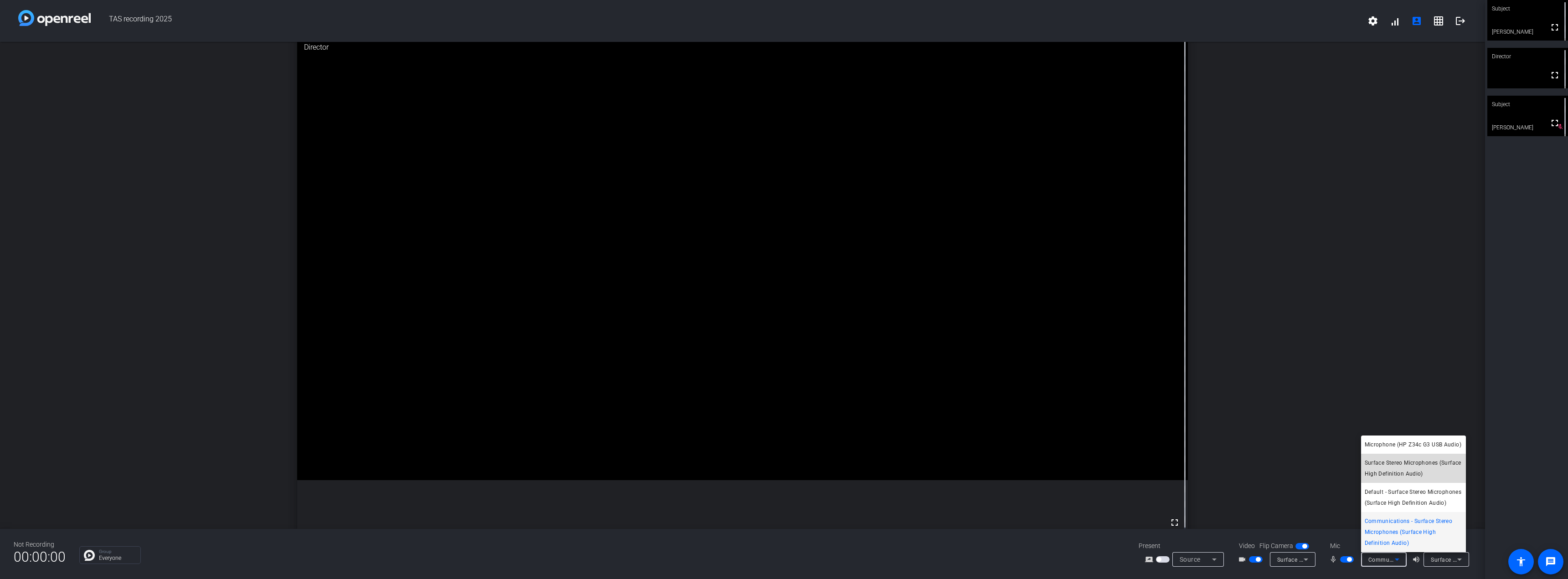
click at [1410, 471] on span "Surface Stereo Microphones (Surface High Definition Audio)" at bounding box center [1413, 468] width 97 height 22
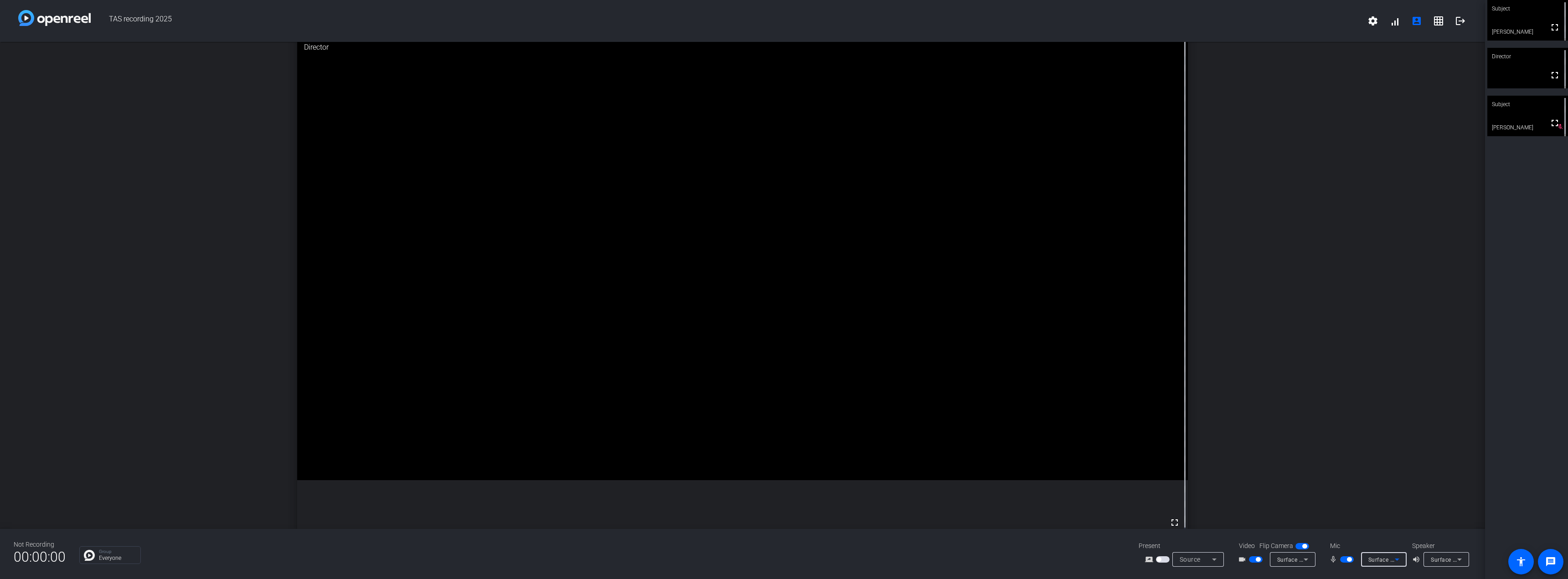
click at [1389, 556] on div "Surface Stereo Microphones (Surface High Definition Audio)" at bounding box center [1382, 560] width 27 height 12
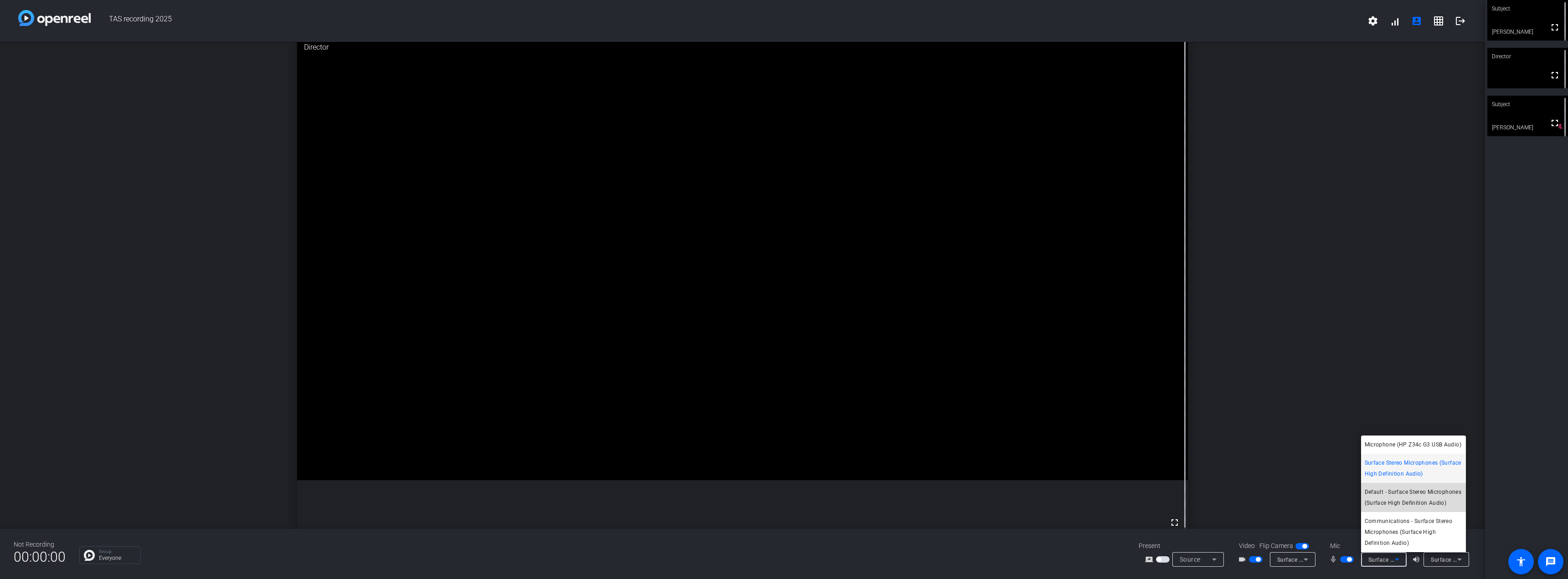
click at [1398, 498] on span "Default - Surface Stereo Microphones (Surface High Definition Audio)" at bounding box center [1413, 498] width 97 height 22
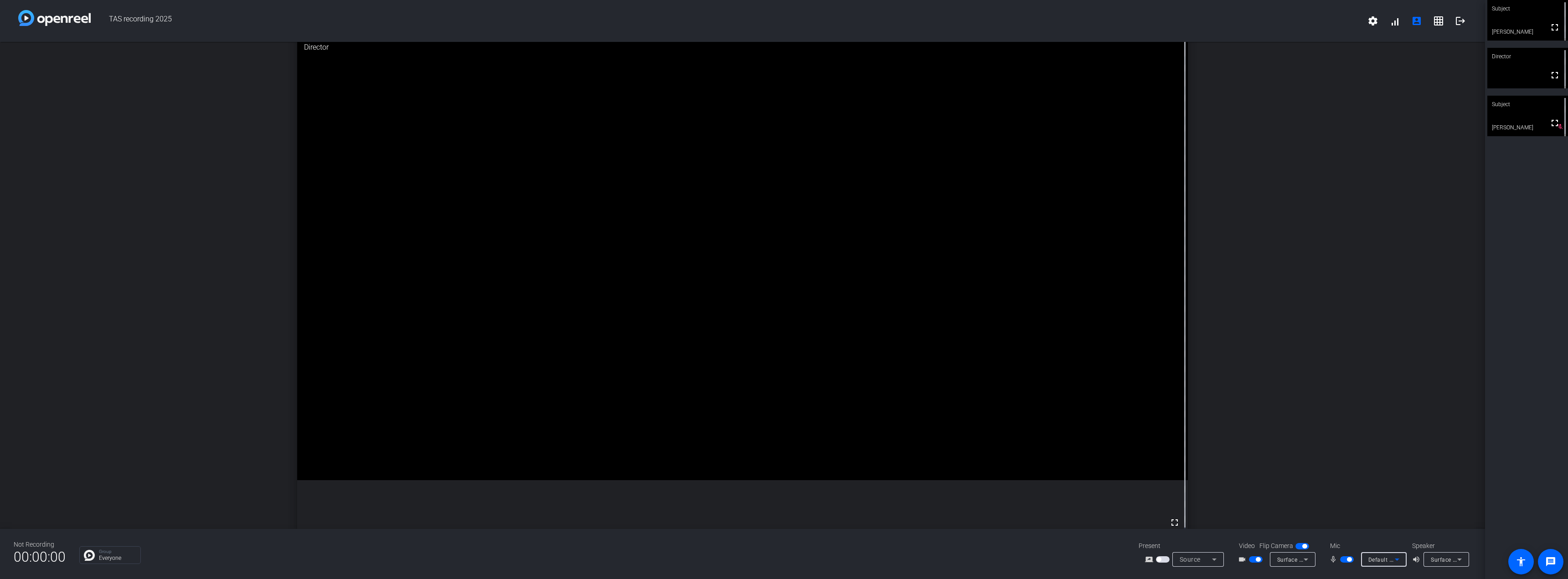
click at [1401, 557] on icon at bounding box center [1397, 559] width 11 height 11
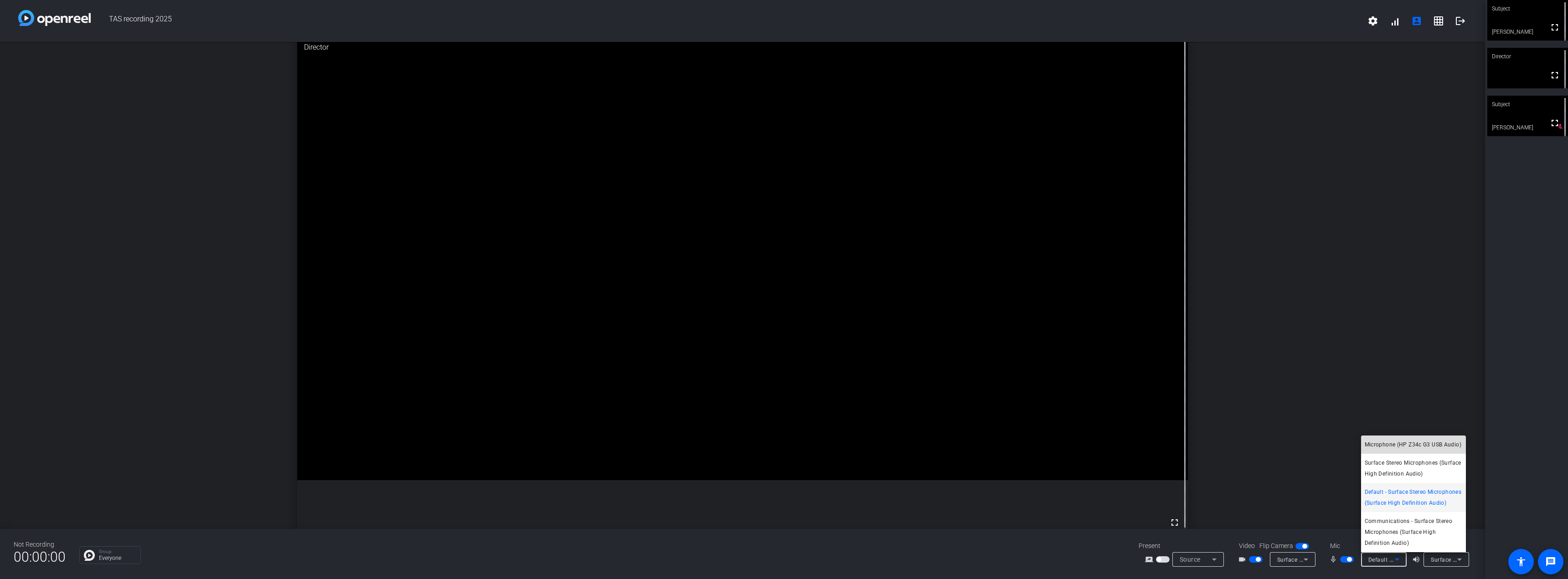
click at [1410, 442] on span "Microphone (HP Z34c G3 USB Audio)" at bounding box center [1412, 444] width 96 height 11
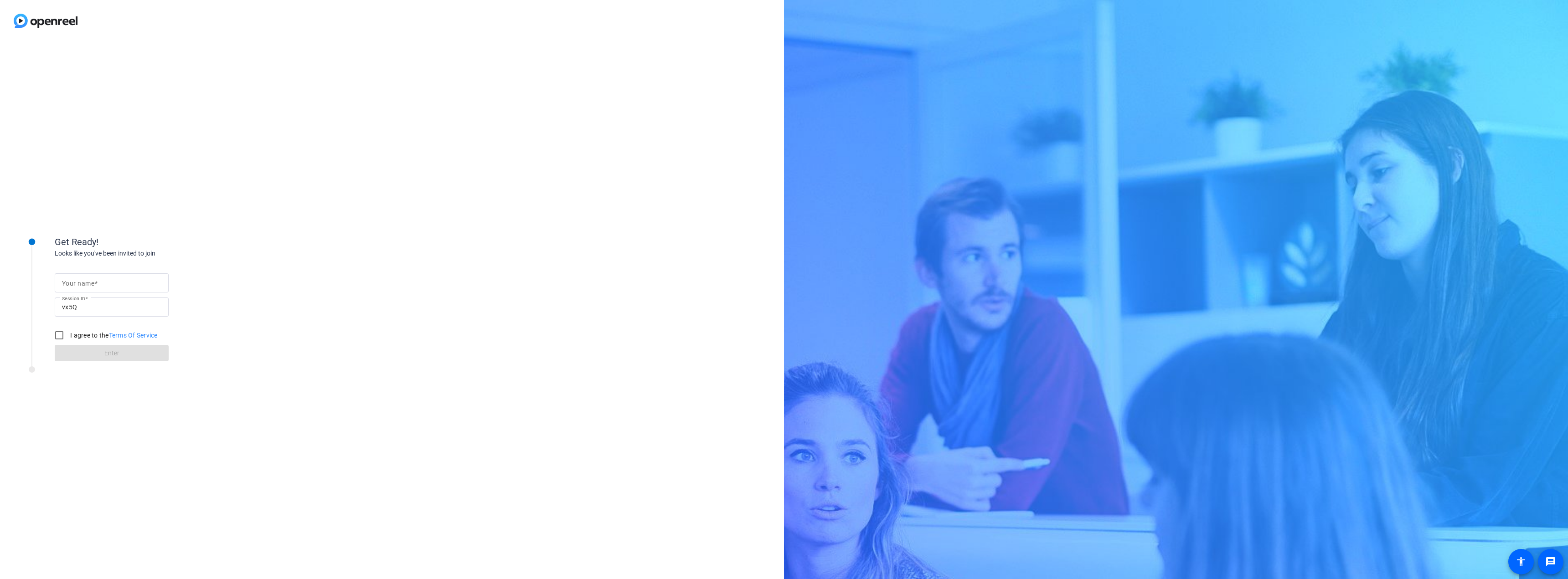
click at [110, 284] on input "Your name" at bounding box center [111, 282] width 100 height 11
type input "[PERSON_NAME]"
click at [60, 333] on input "I agree to the Terms Of Service" at bounding box center [60, 335] width 18 height 18
checkbox input "true"
click at [91, 357] on span at bounding box center [111, 353] width 114 height 22
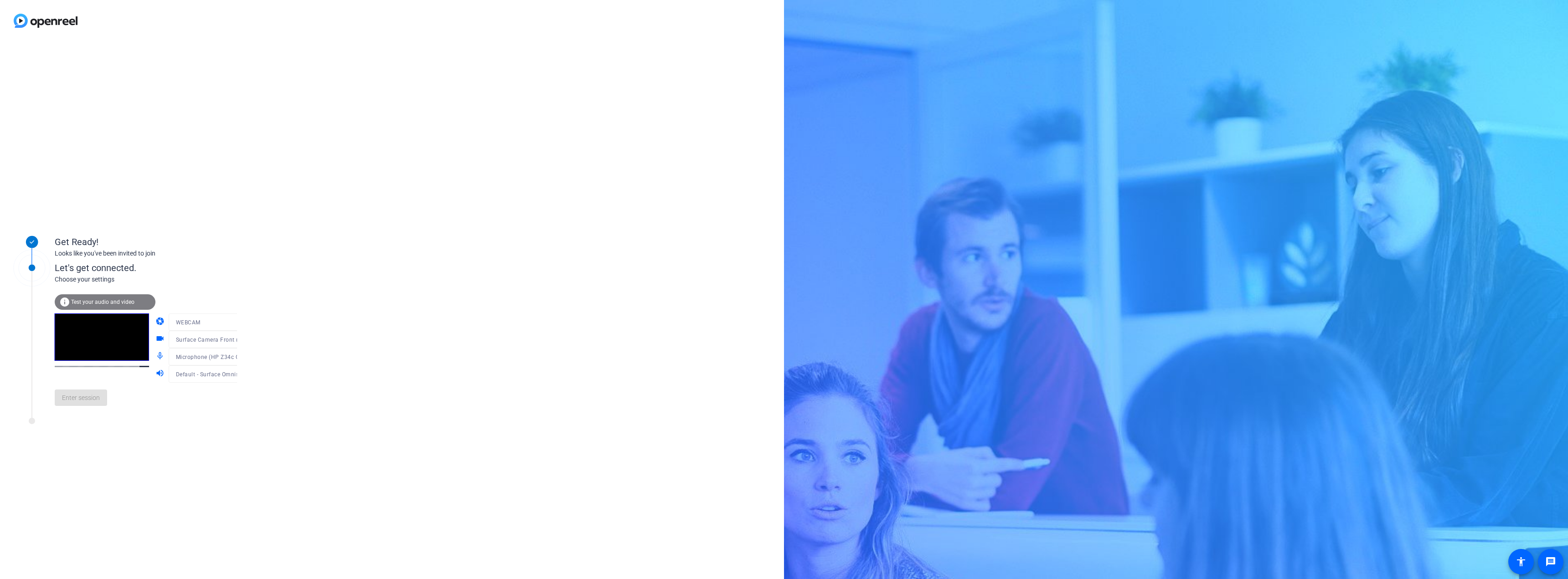
click at [120, 302] on span "Test your audio and video" at bounding box center [103, 302] width 64 height 7
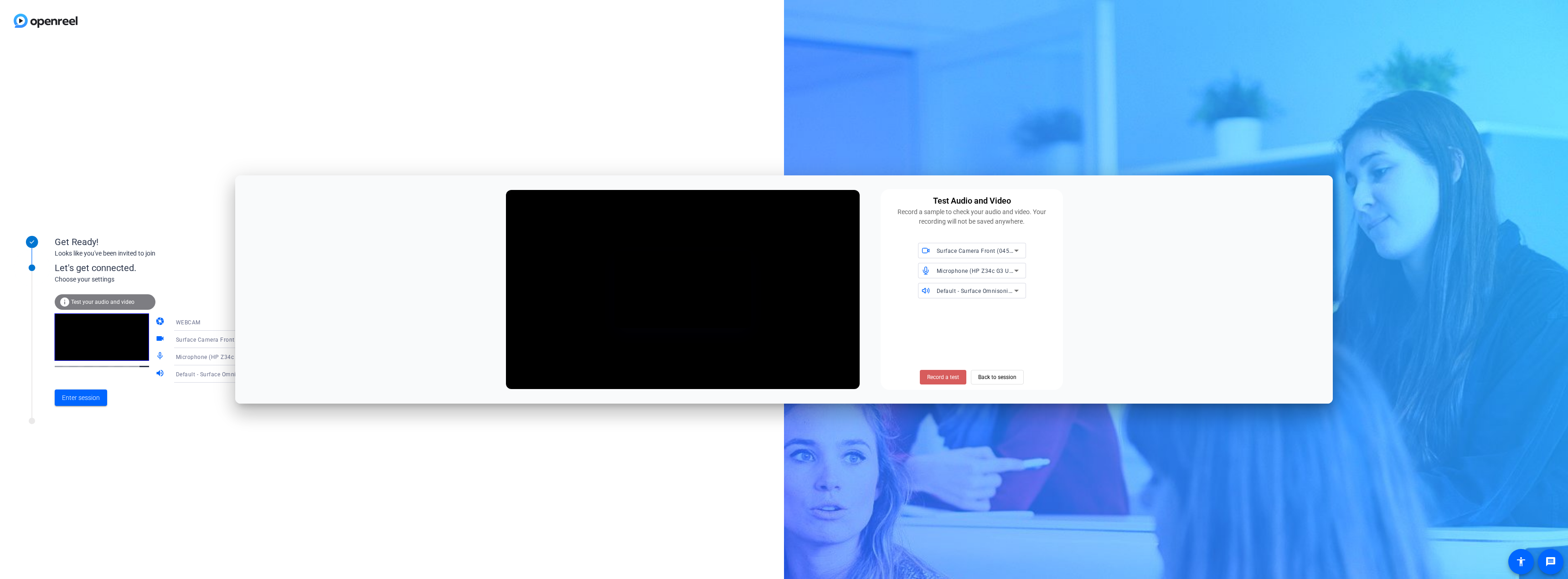
click at [959, 375] on span "Record a test" at bounding box center [943, 377] width 32 height 8
click at [959, 376] on span "Stop Testing (4s)" at bounding box center [943, 377] width 41 height 8
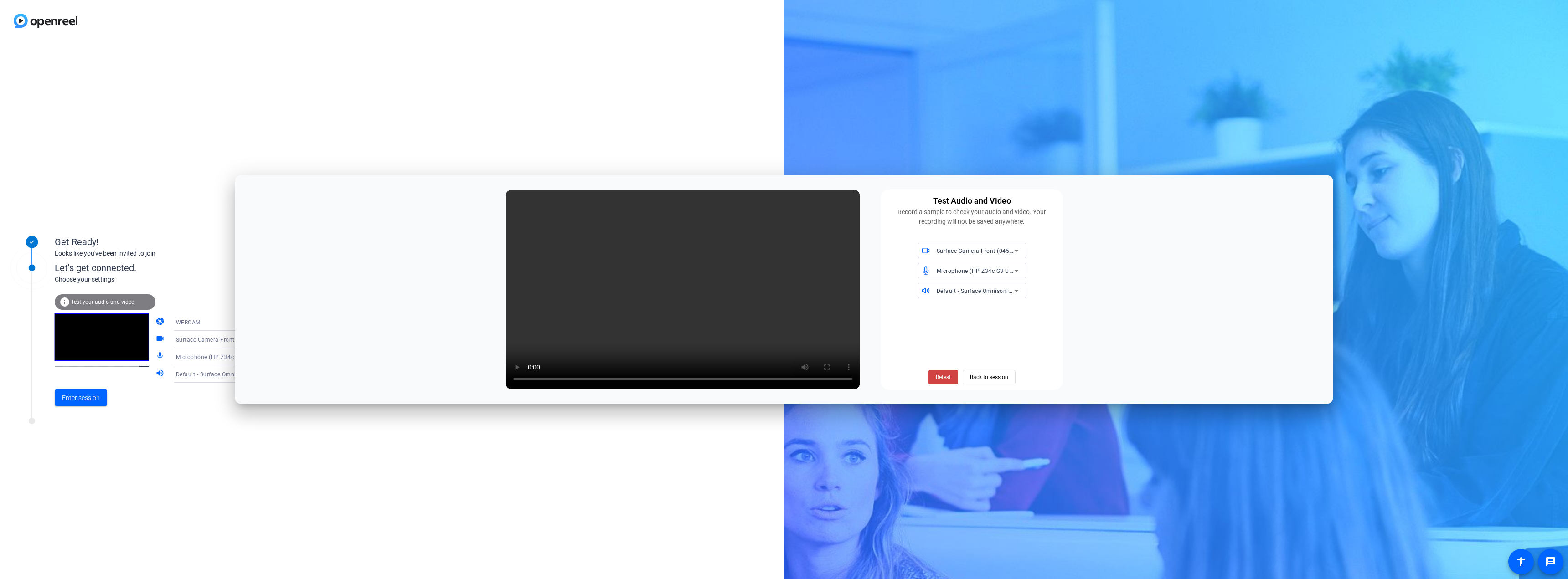
click at [987, 277] on div "Microphone (HP Z34c G3 USB Audio)" at bounding box center [978, 271] width 82 height 15
click at [983, 312] on span "Surface Stereo Microphones (Surface High Definition Audio)" at bounding box center [971, 315] width 93 height 22
click at [939, 378] on span "Retest" at bounding box center [944, 377] width 15 height 8
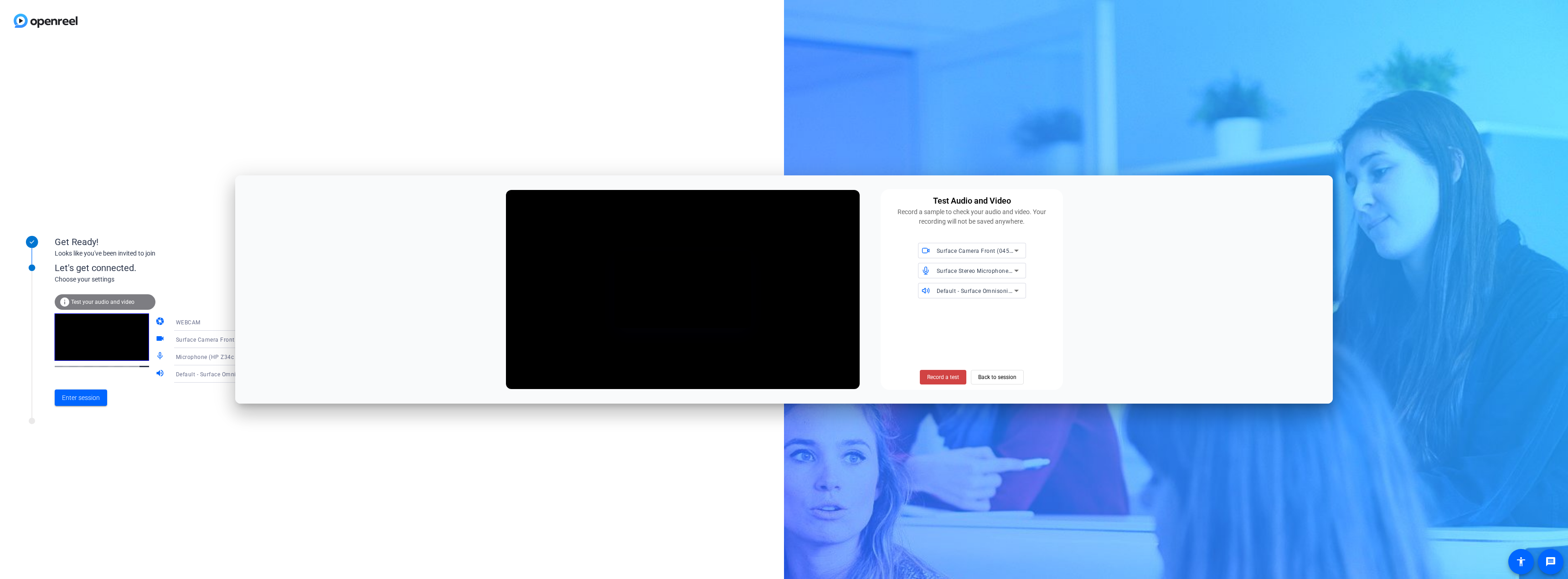
click at [939, 378] on span "Record a test" at bounding box center [943, 377] width 32 height 8
click at [938, 378] on span "Stop Testing (5s)" at bounding box center [943, 377] width 41 height 8
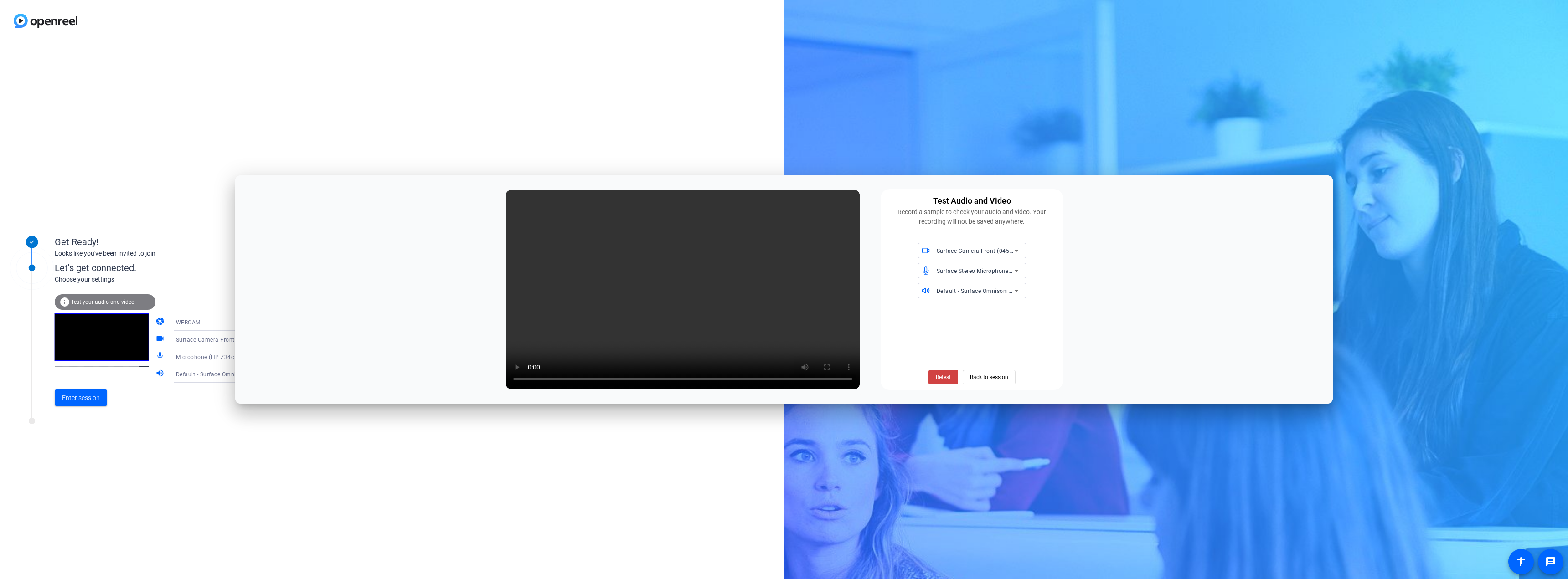
click at [980, 271] on span "Surface Stereo Microphones (Surface High Definition Audio)" at bounding box center [1017, 271] width 160 height 8
click at [982, 333] on span "Default - Surface Stereo Microphones (Surface High Definition Audio)" at bounding box center [971, 342] width 93 height 33
click at [950, 383] on span at bounding box center [943, 377] width 29 height 22
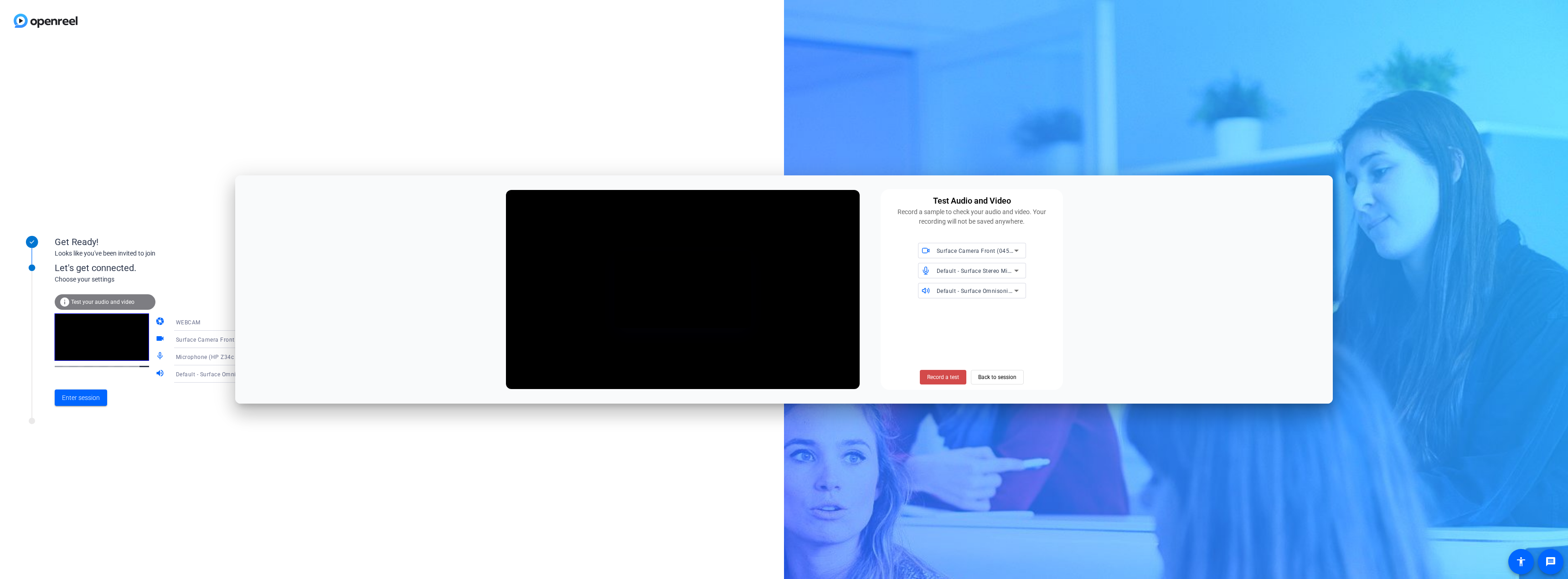
click at [951, 378] on span "Record a test" at bounding box center [943, 377] width 32 height 8
click at [950, 378] on span "Stop Testing (4s)" at bounding box center [943, 377] width 41 height 8
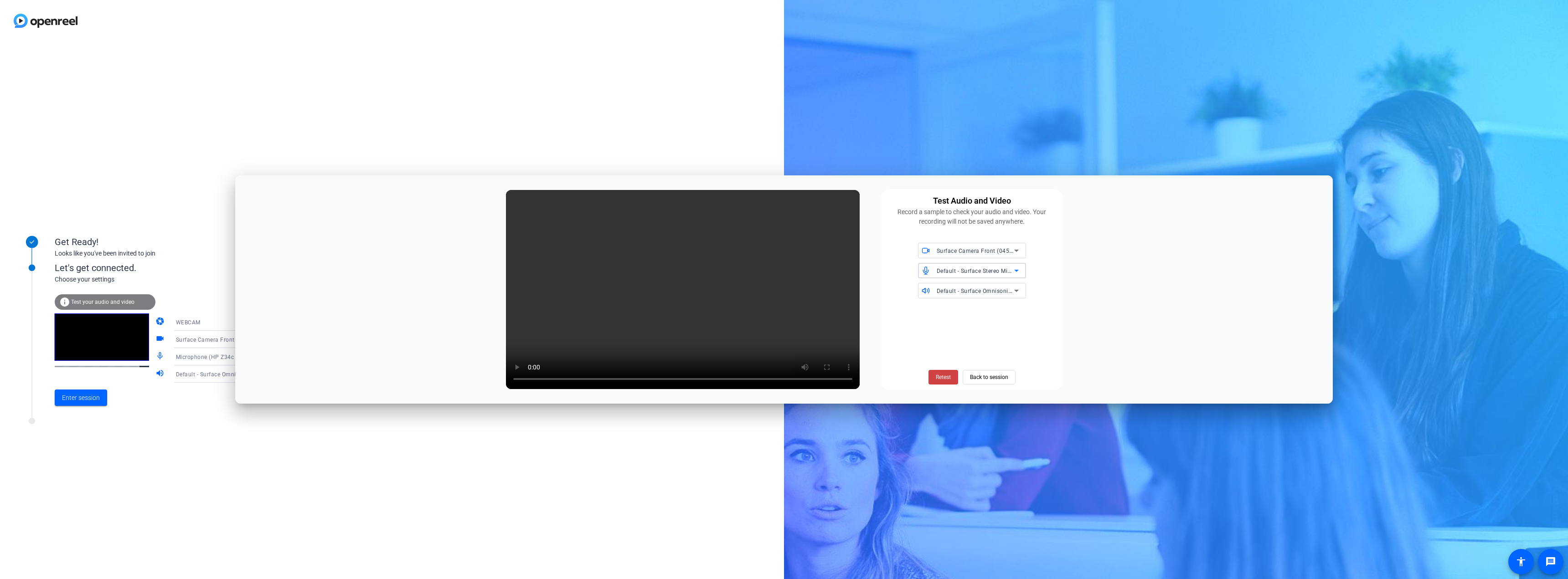
click at [978, 271] on span "Default - Surface Stereo Microphones (Surface High Definition Audio)" at bounding box center [1029, 271] width 184 height 8
click at [993, 365] on span "Communications - Surface Stereo Microphones (Surface High Definition Audio)" at bounding box center [971, 375] width 93 height 33
click at [958, 375] on div "Retest Back to session" at bounding box center [972, 377] width 87 height 14
click at [953, 377] on span at bounding box center [943, 377] width 29 height 22
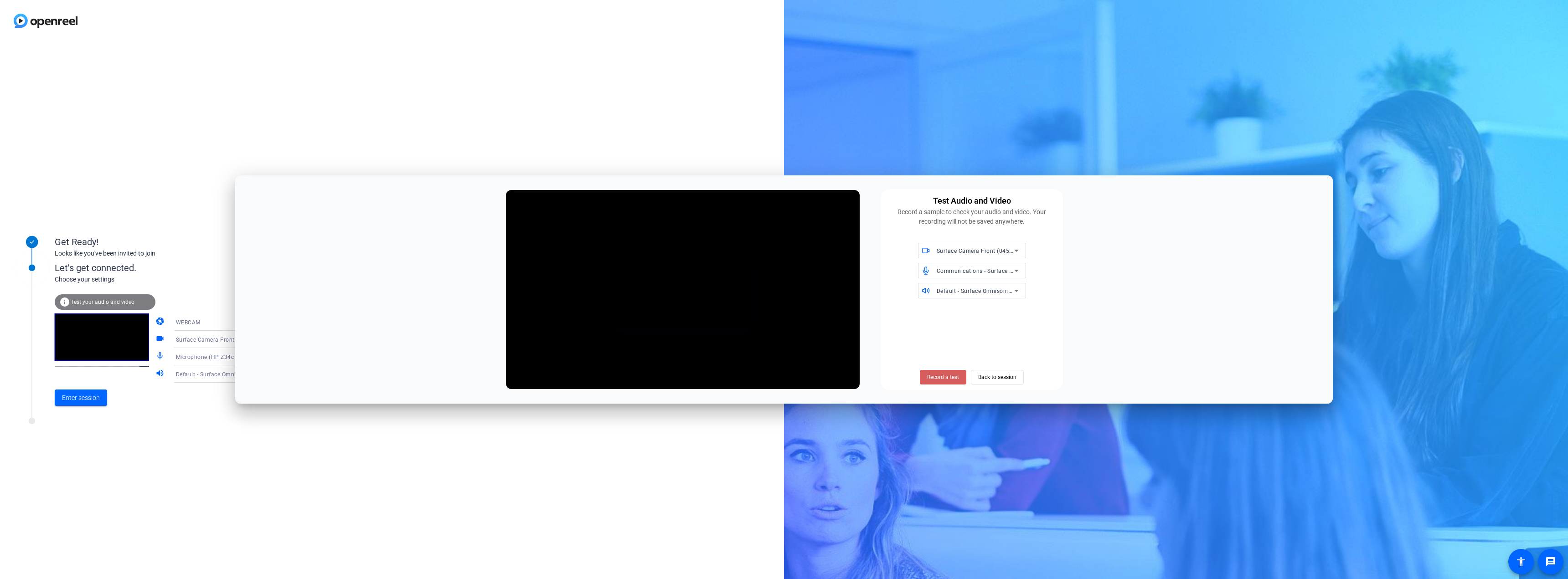
click at [949, 383] on span at bounding box center [943, 377] width 46 height 22
click at [948, 379] on span "Stop Testing (5s)" at bounding box center [943, 377] width 41 height 8
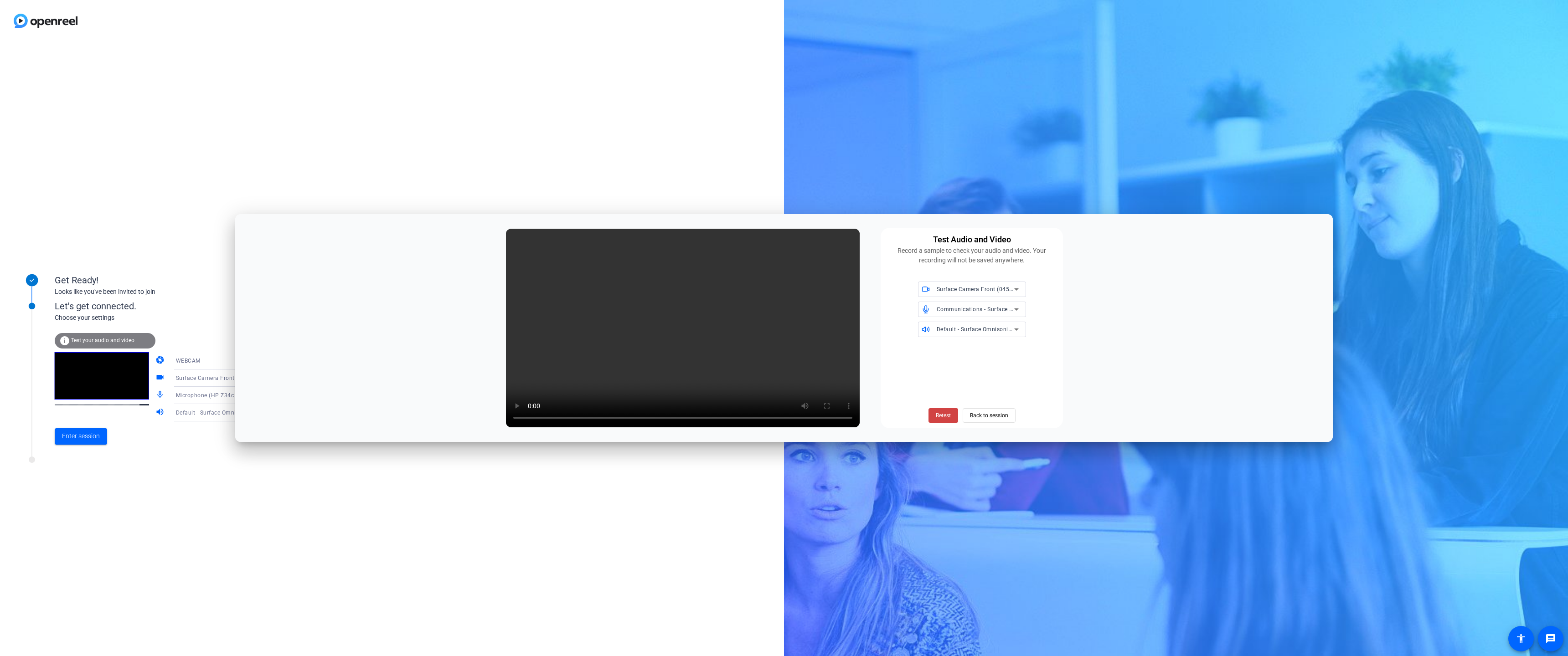
click at [860, 369] on video at bounding box center [683, 328] width 354 height 199
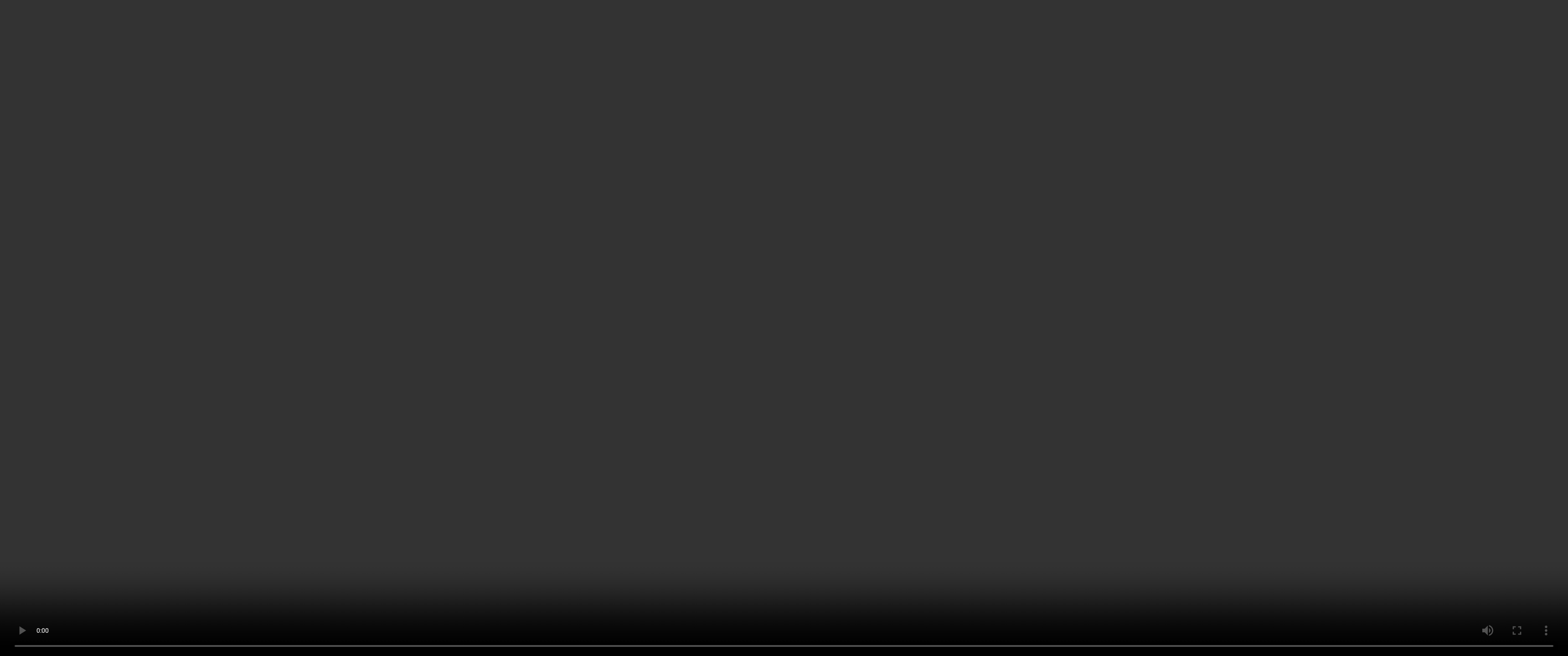
click at [1522, 75] on video at bounding box center [784, 328] width 1568 height 656
click at [884, 246] on video at bounding box center [784, 328] width 1568 height 656
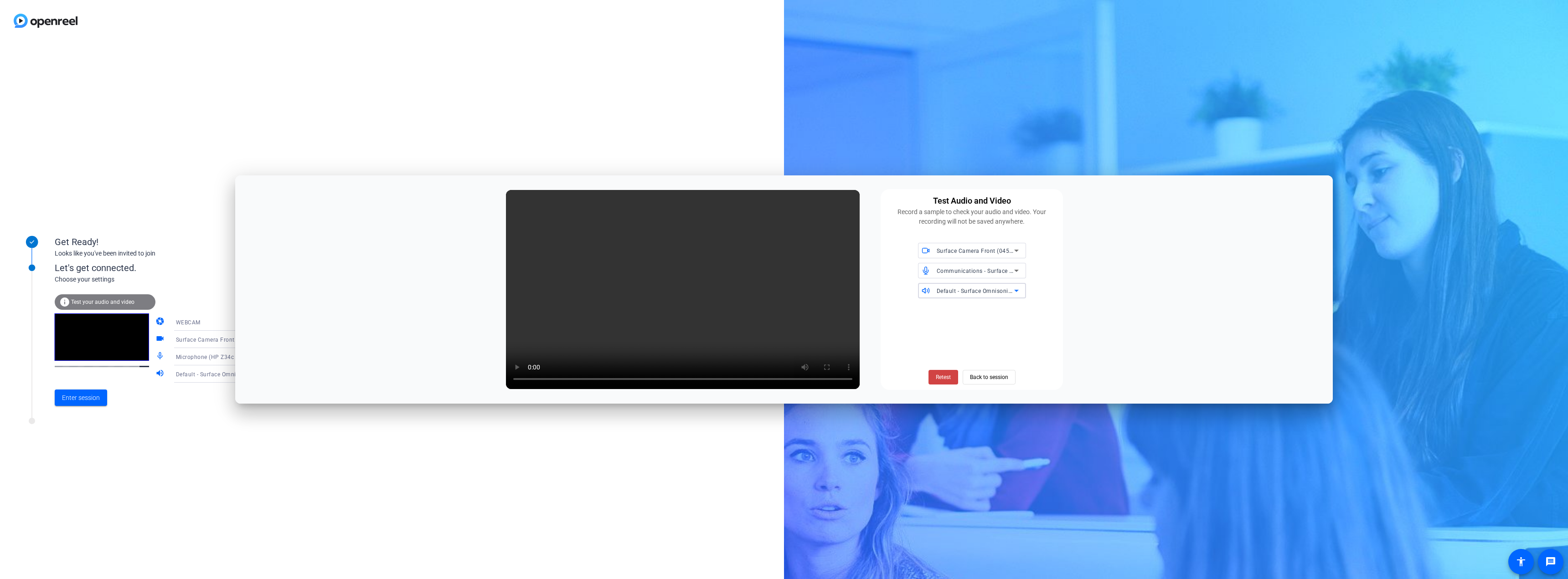
click at [1019, 290] on icon at bounding box center [1016, 290] width 11 height 11
click at [1019, 290] on div at bounding box center [784, 289] width 1568 height 579
click at [1007, 275] on div "Communications - Surface Stereo Microphones (Surface High Definition Audio)" at bounding box center [975, 271] width 77 height 12
click at [1077, 274] on div at bounding box center [784, 289] width 1568 height 579
click at [975, 375] on span "Back to session" at bounding box center [989, 377] width 39 height 18
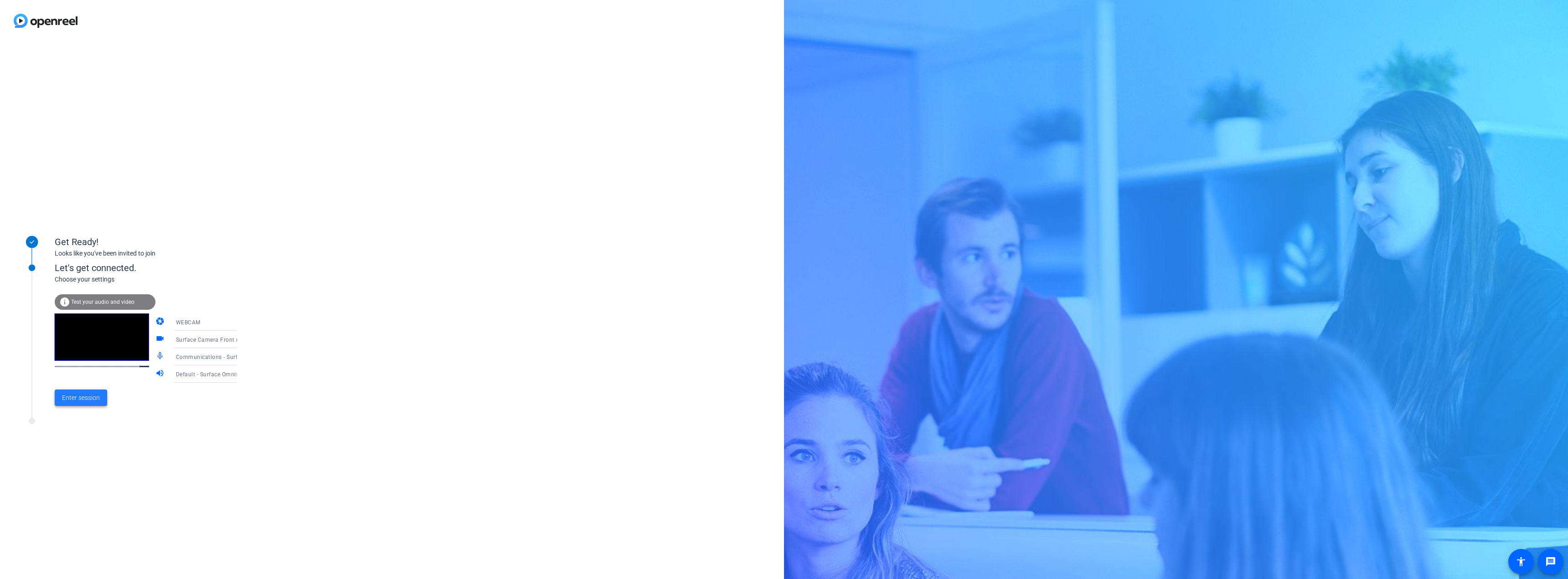
click at [96, 401] on span "Enter session" at bounding box center [80, 397] width 38 height 9
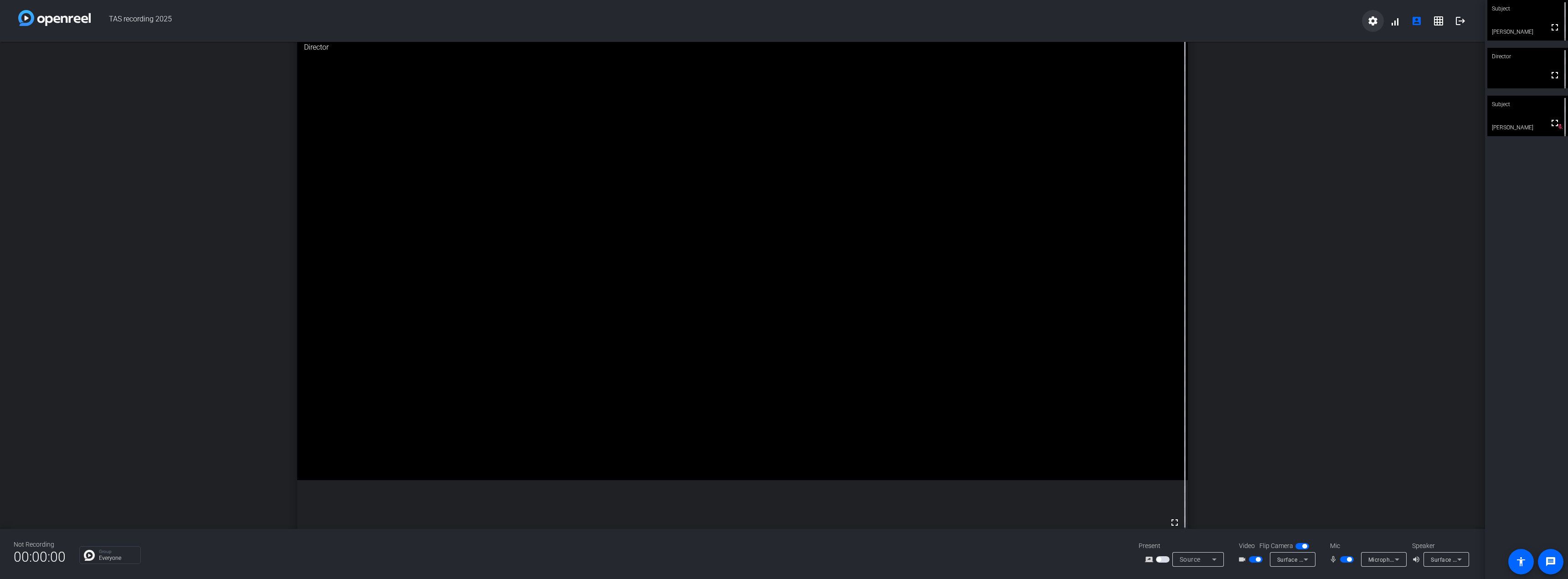
click at [1374, 23] on mat-icon "settings" at bounding box center [1373, 20] width 11 height 11
click at [1395, 22] on div at bounding box center [784, 289] width 1568 height 579
click at [1395, 23] on span at bounding box center [1395, 21] width 22 height 22
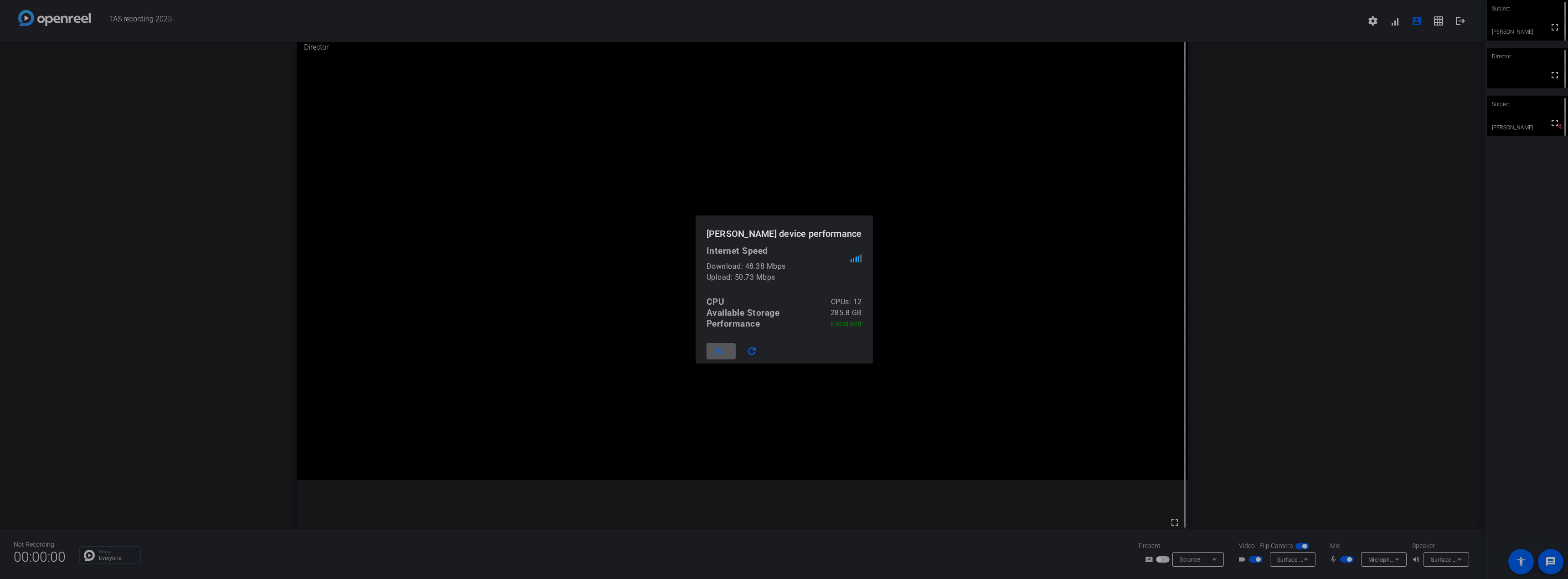
click at [736, 354] on span at bounding box center [721, 351] width 29 height 22
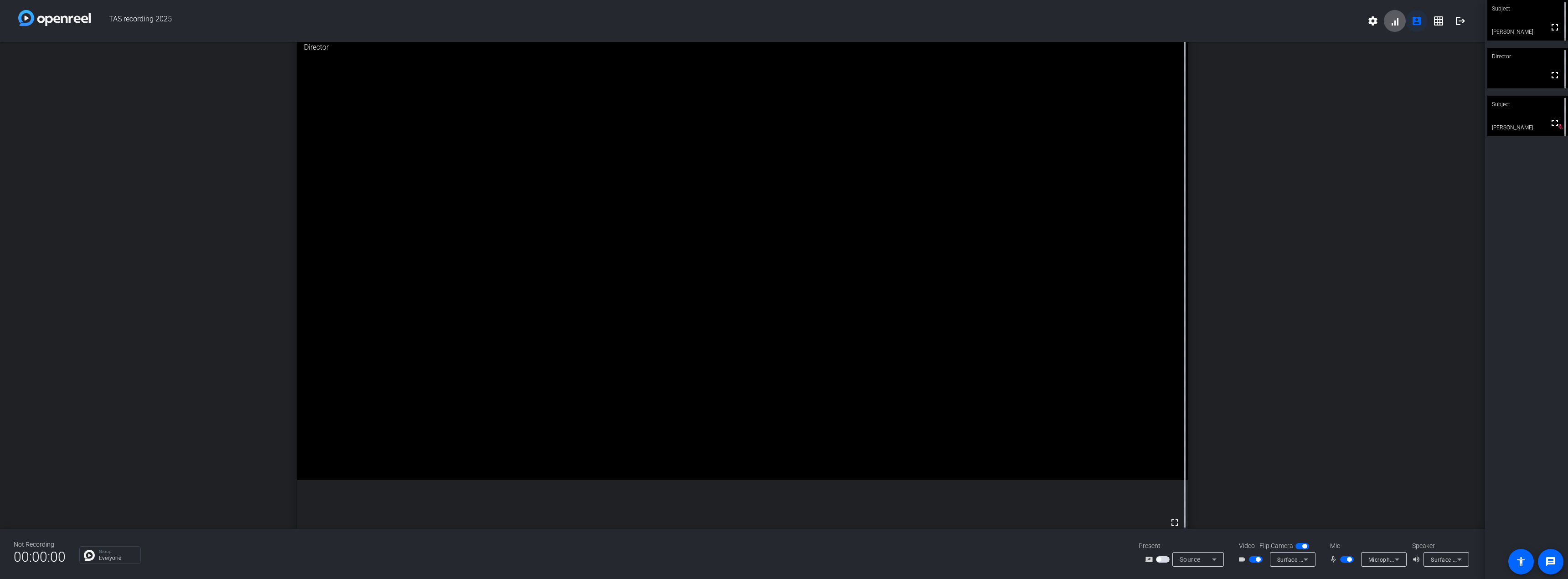
click at [1420, 22] on mat-icon "account_box" at bounding box center [1416, 20] width 11 height 11
click at [1435, 20] on mat-icon "grid_on" at bounding box center [1438, 20] width 11 height 11
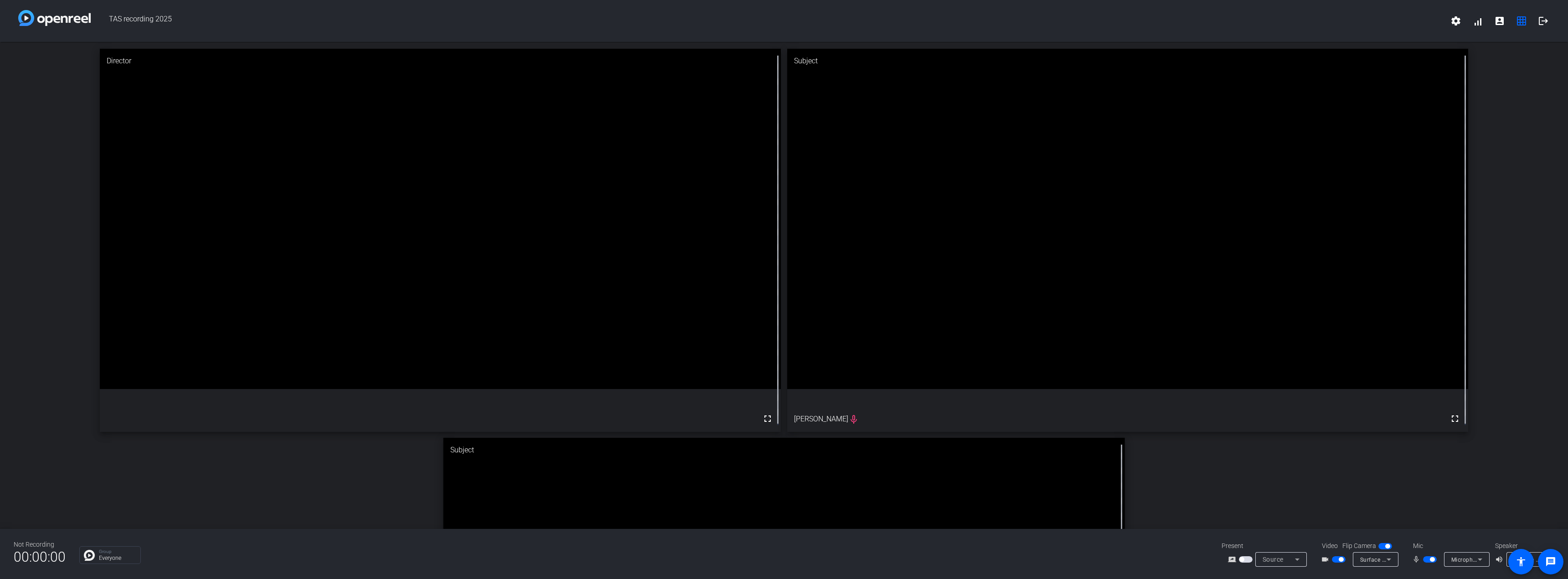
click at [1444, 490] on div "Director fullscreen Subject fullscreen [PERSON_NAME] Subject fullscreen [PERSON…" at bounding box center [784, 435] width 1568 height 786
click at [1457, 23] on mat-icon "settings" at bounding box center [1456, 20] width 11 height 11
click at [1515, 137] on div at bounding box center [784, 289] width 1568 height 579
